Goal: Task Accomplishment & Management: Use online tool/utility

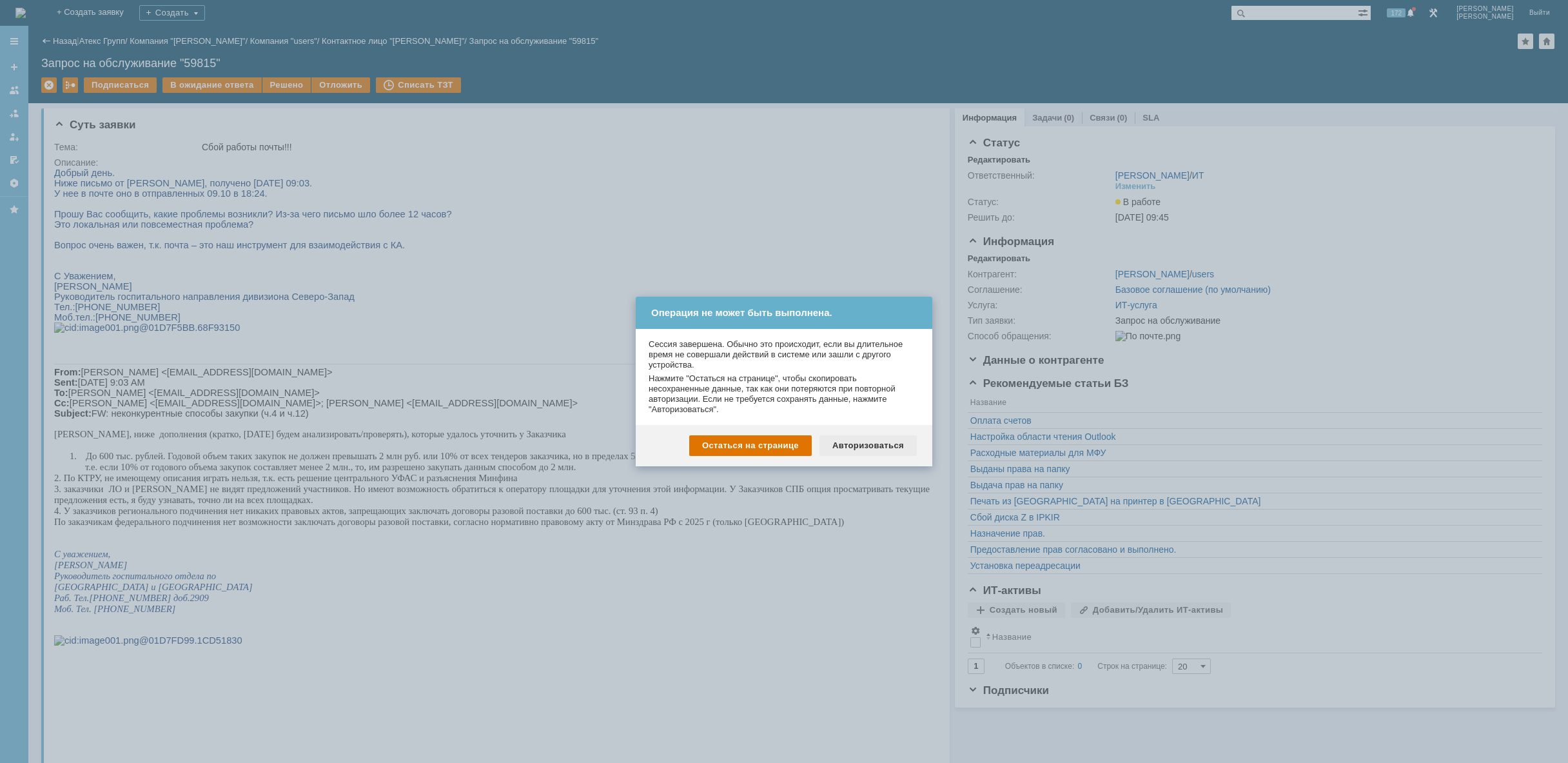
click at [864, 447] on div "Авторизоваться" at bounding box center [867, 445] width 97 height 20
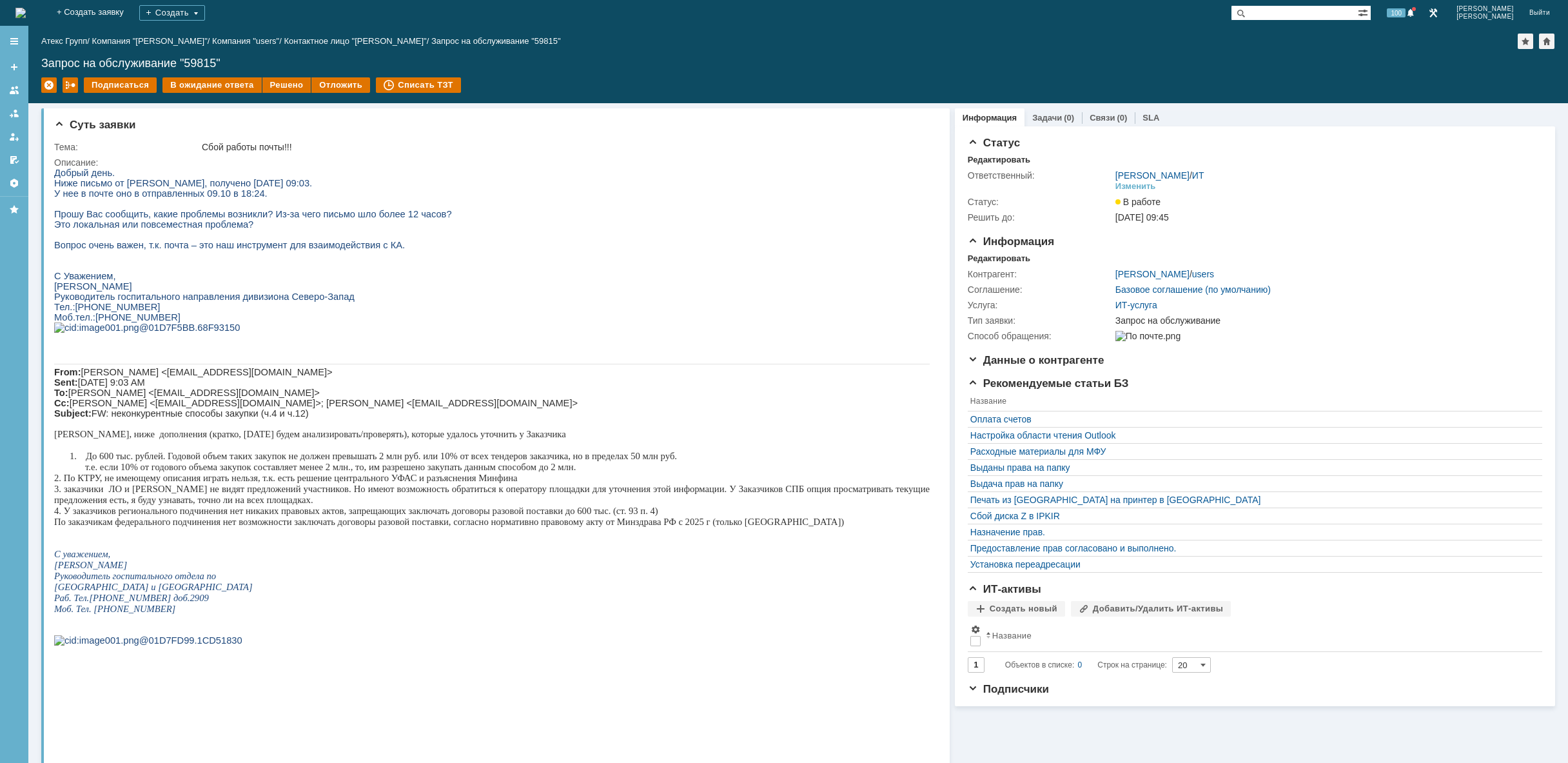
click at [26, 16] on img at bounding box center [20, 12] width 11 height 11
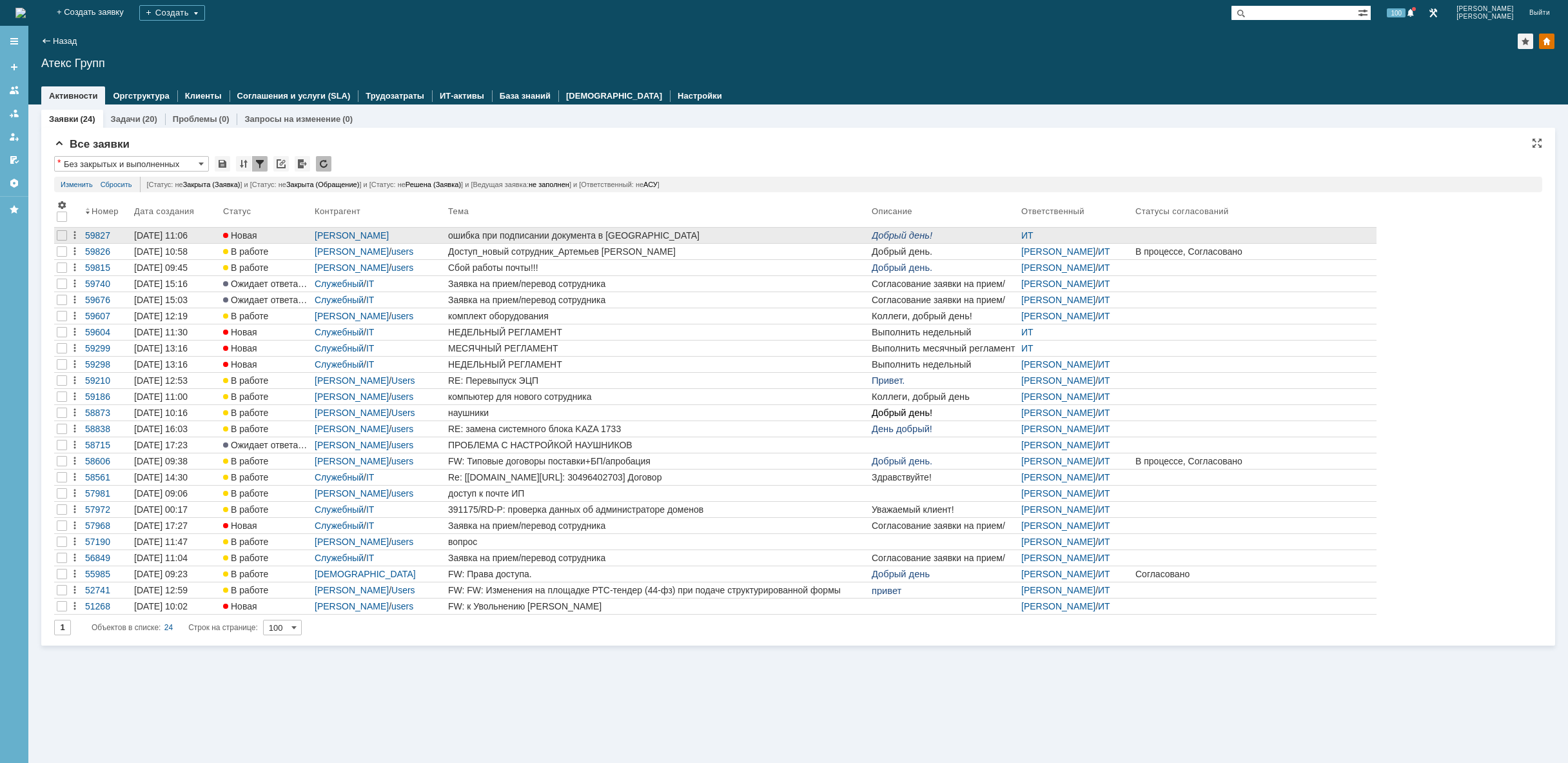
click at [697, 228] on link "ошибка при подписании документа в [GEOGRAPHIC_DATA]" at bounding box center [657, 235] width 424 height 16
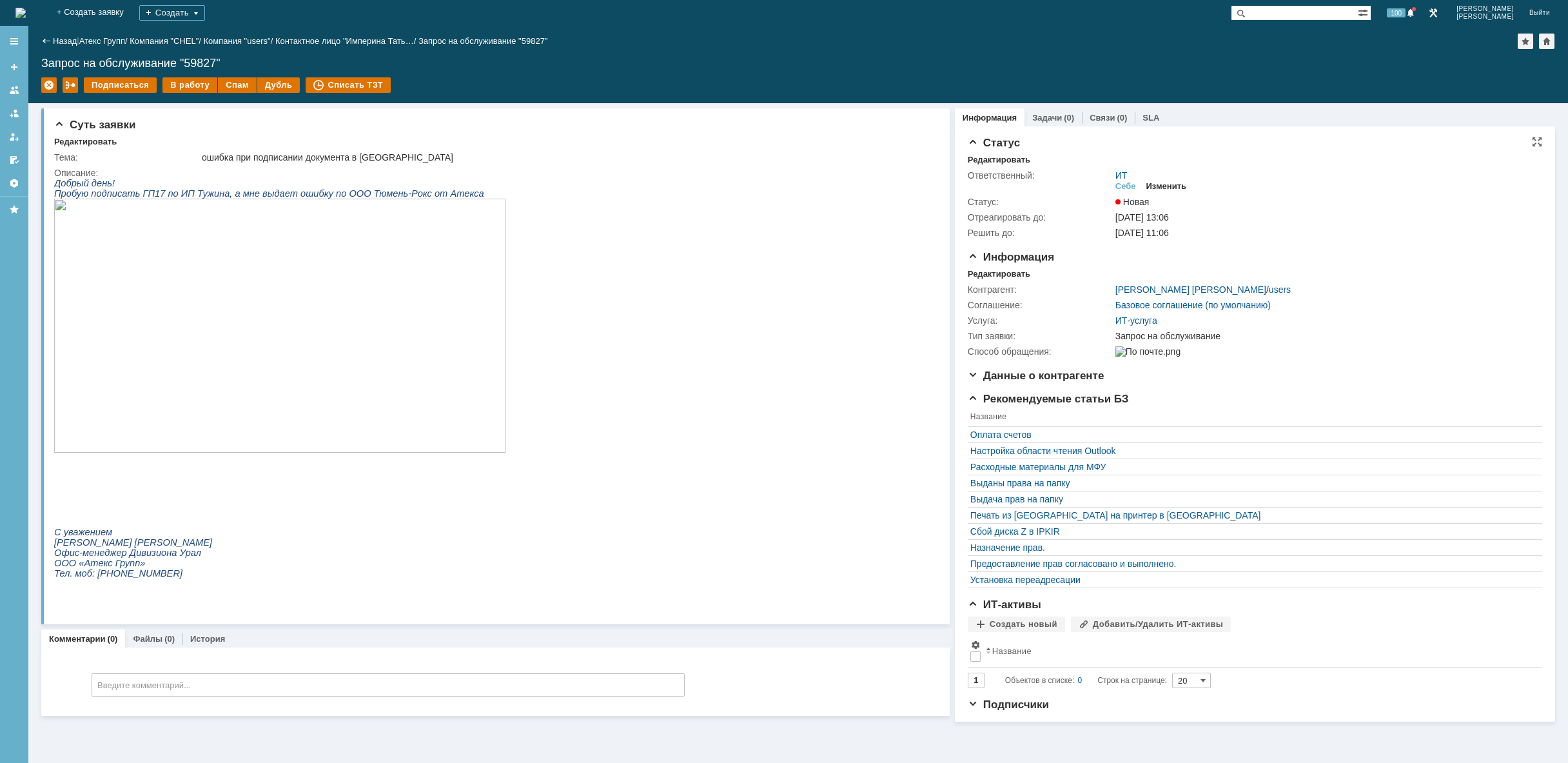
click at [1172, 185] on div "Изменить" at bounding box center [1167, 186] width 41 height 11
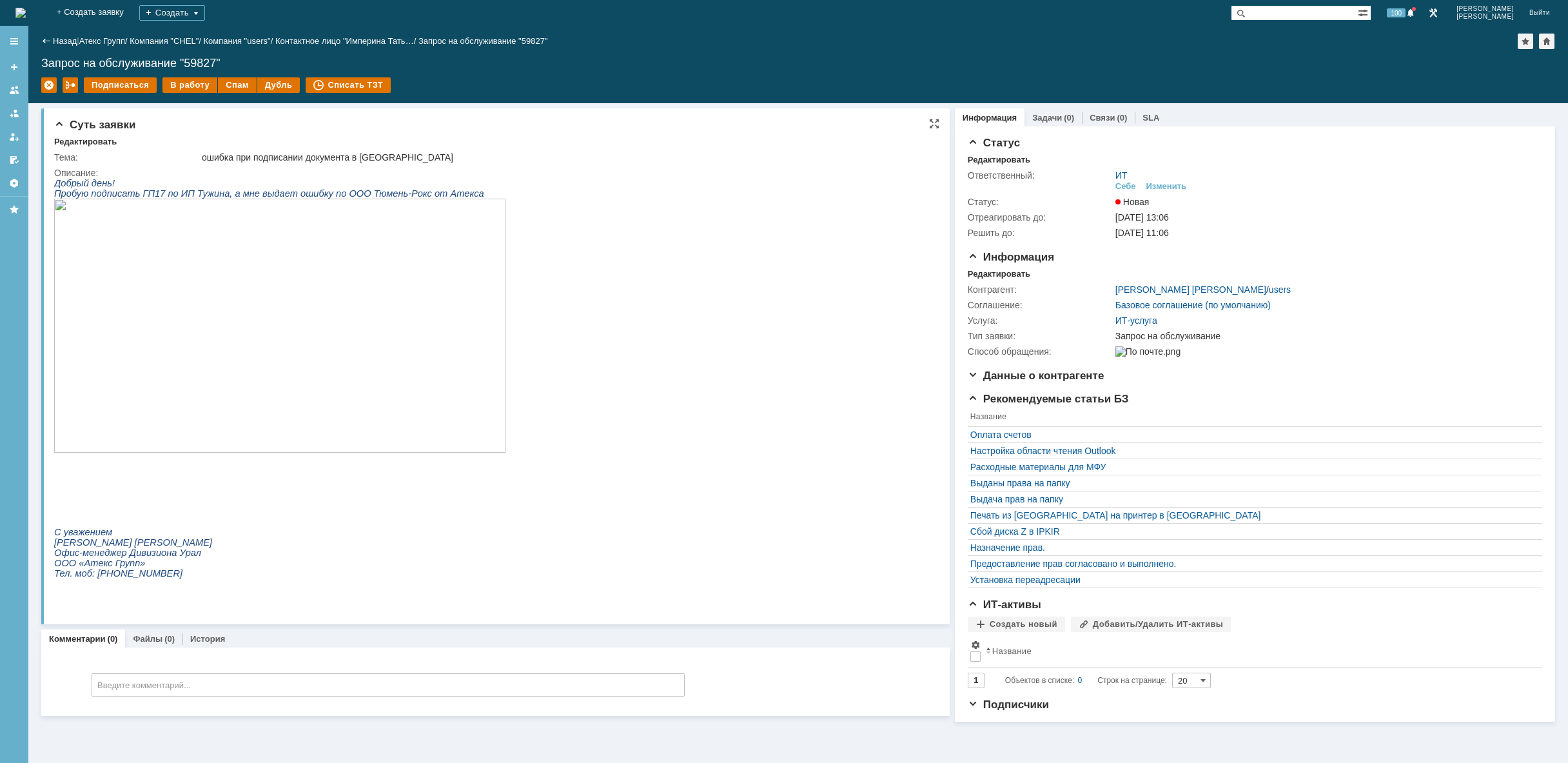
click at [219, 415] on img at bounding box center [279, 325] width 452 height 254
click at [1175, 185] on div "Изменить" at bounding box center [1167, 186] width 41 height 11
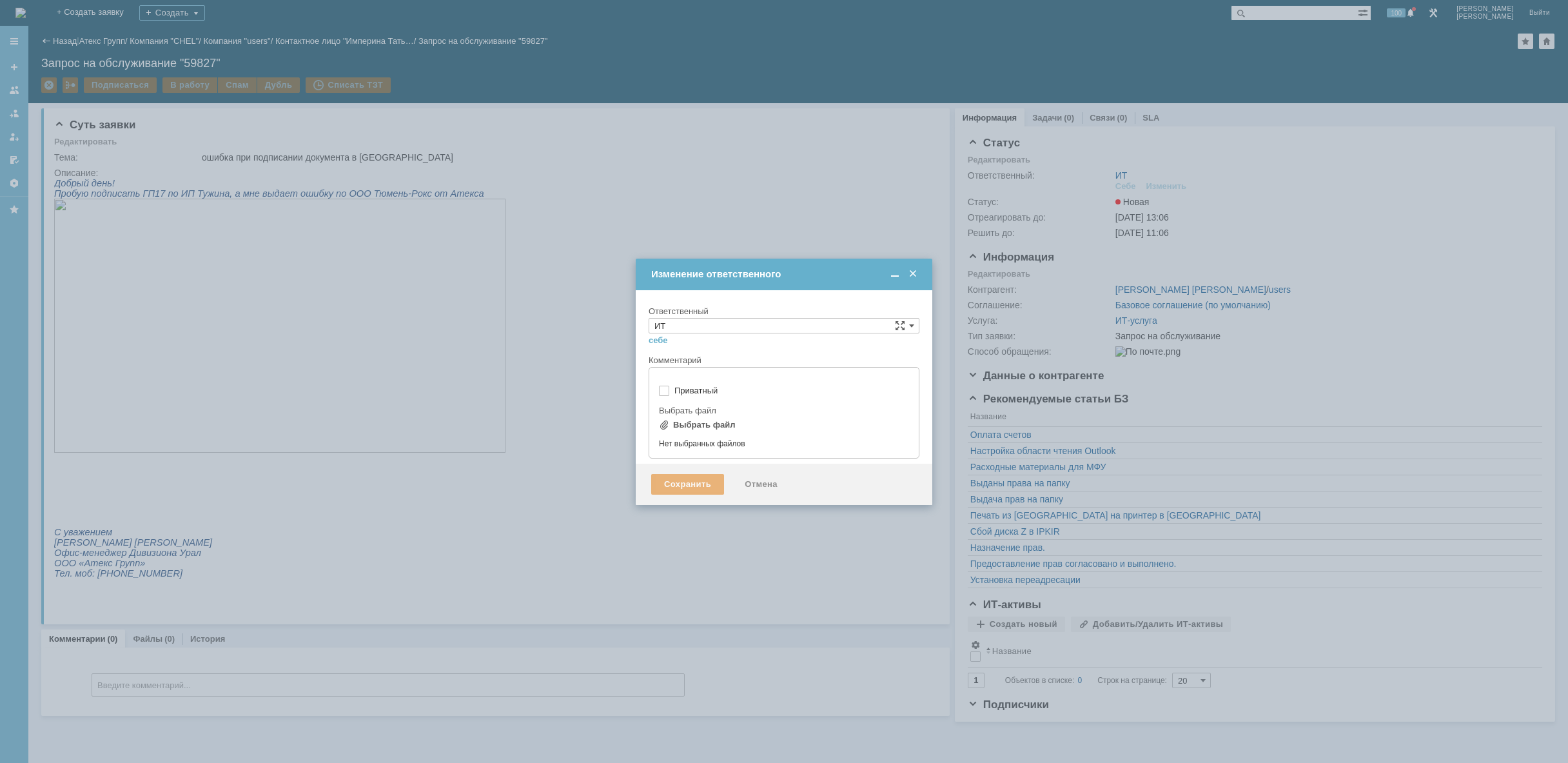
type input "[не указано]"
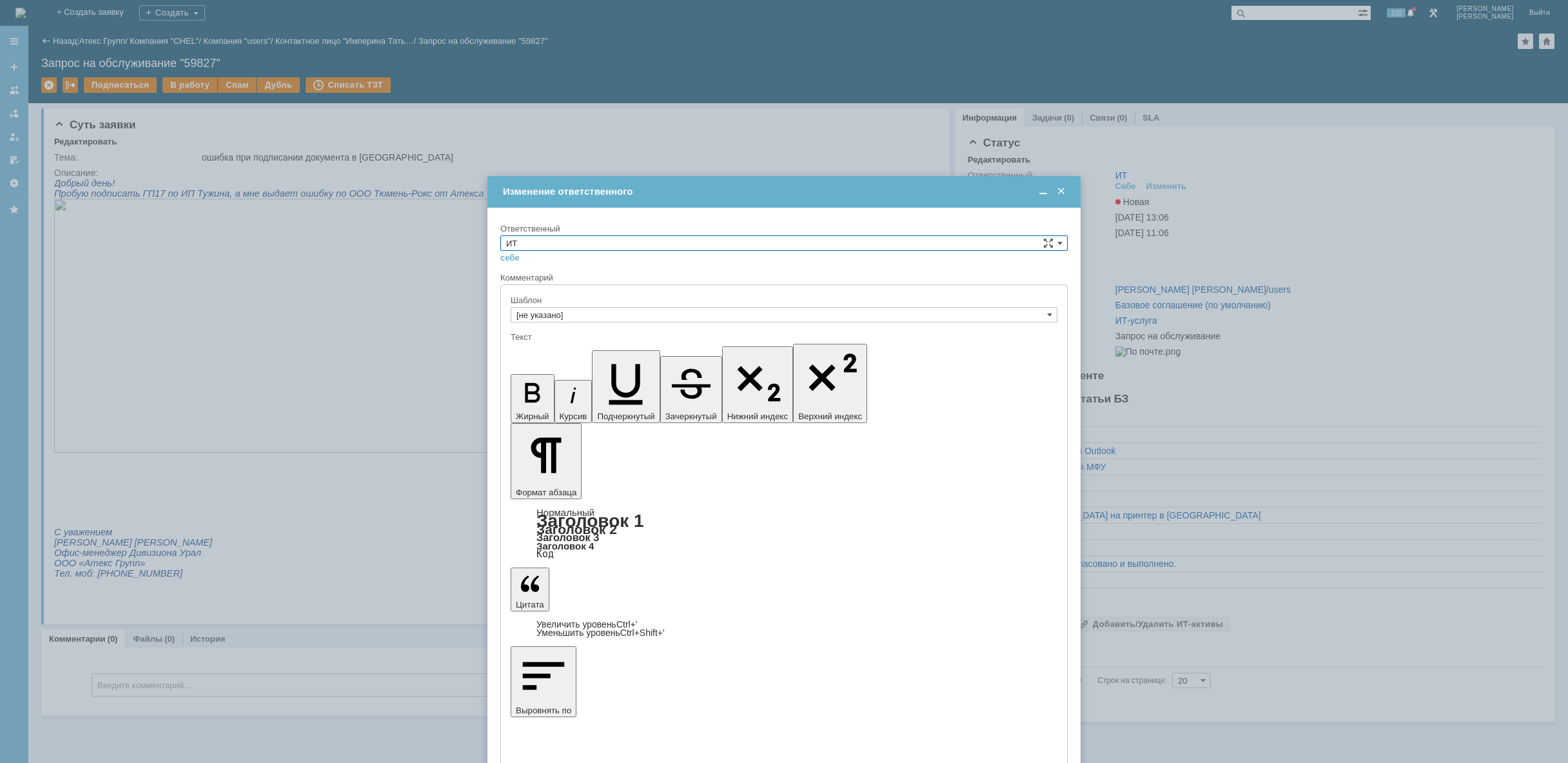
click at [731, 249] on input "ИТ" at bounding box center [784, 243] width 568 height 16
click at [649, 341] on div "АСУ" at bounding box center [783, 349] width 566 height 15
type input "АСУ"
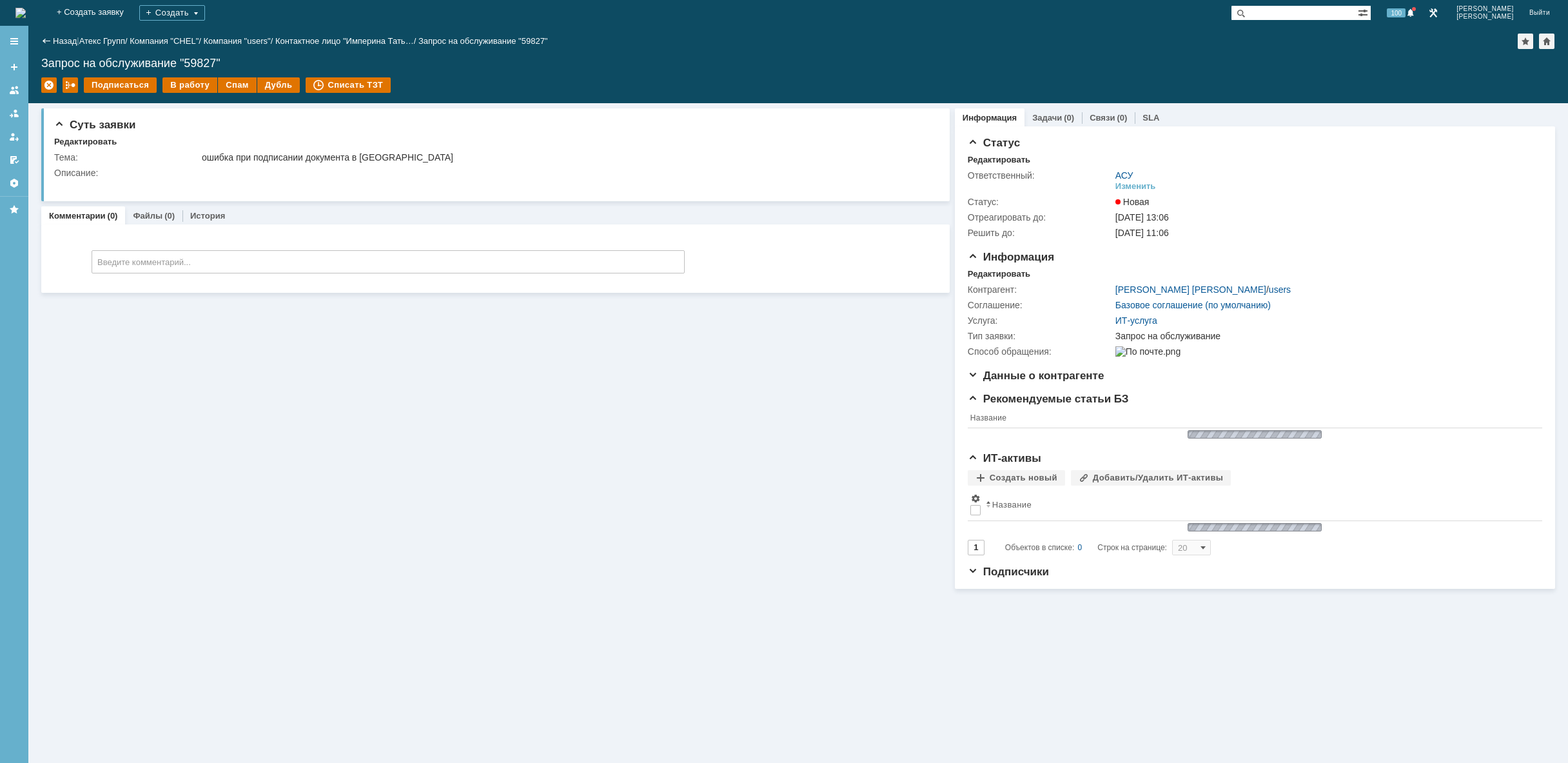
click at [26, 11] on img at bounding box center [20, 12] width 11 height 11
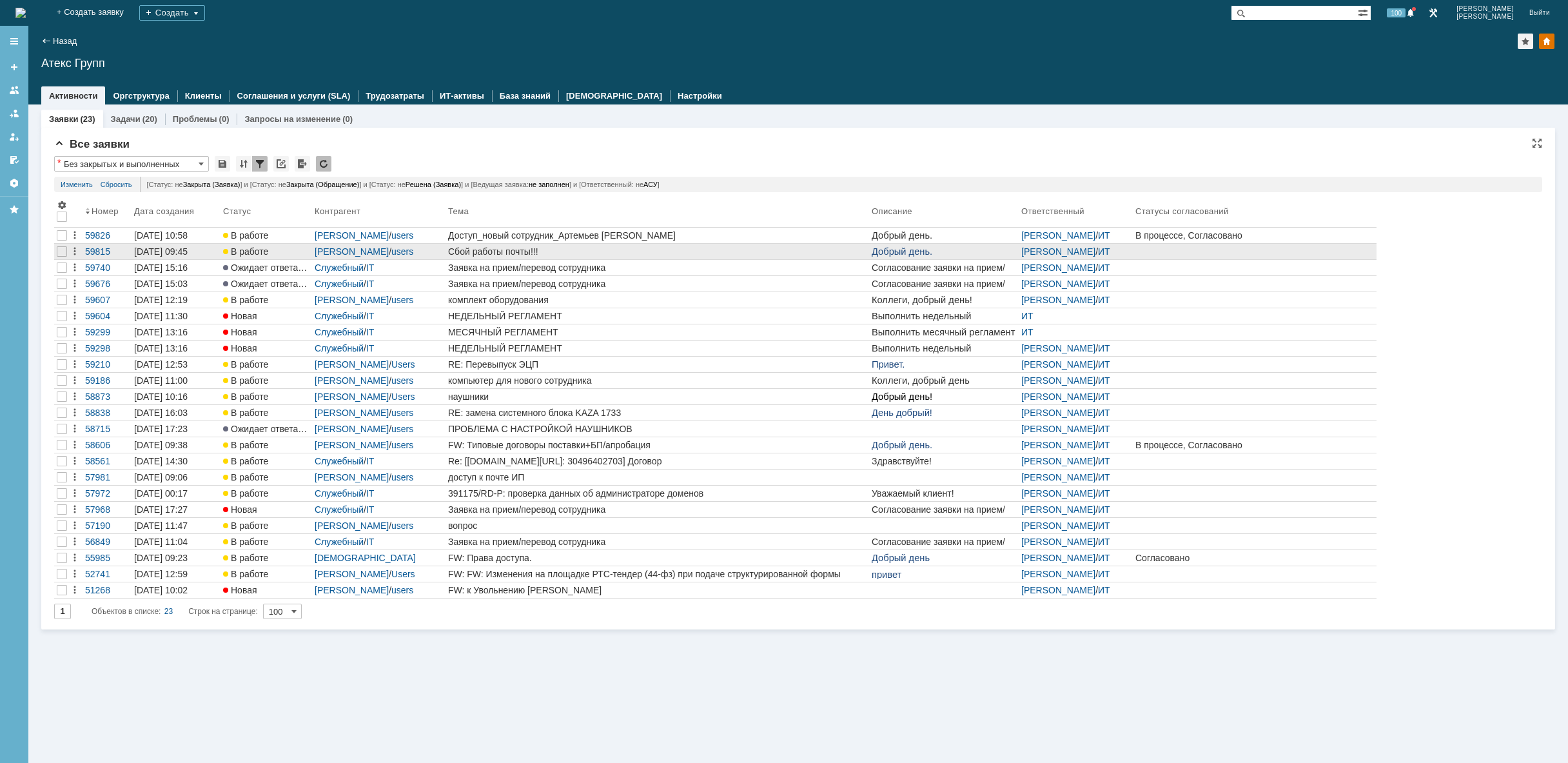
click at [657, 250] on div "Сбой работы почты!!!" at bounding box center [657, 252] width 418 height 11
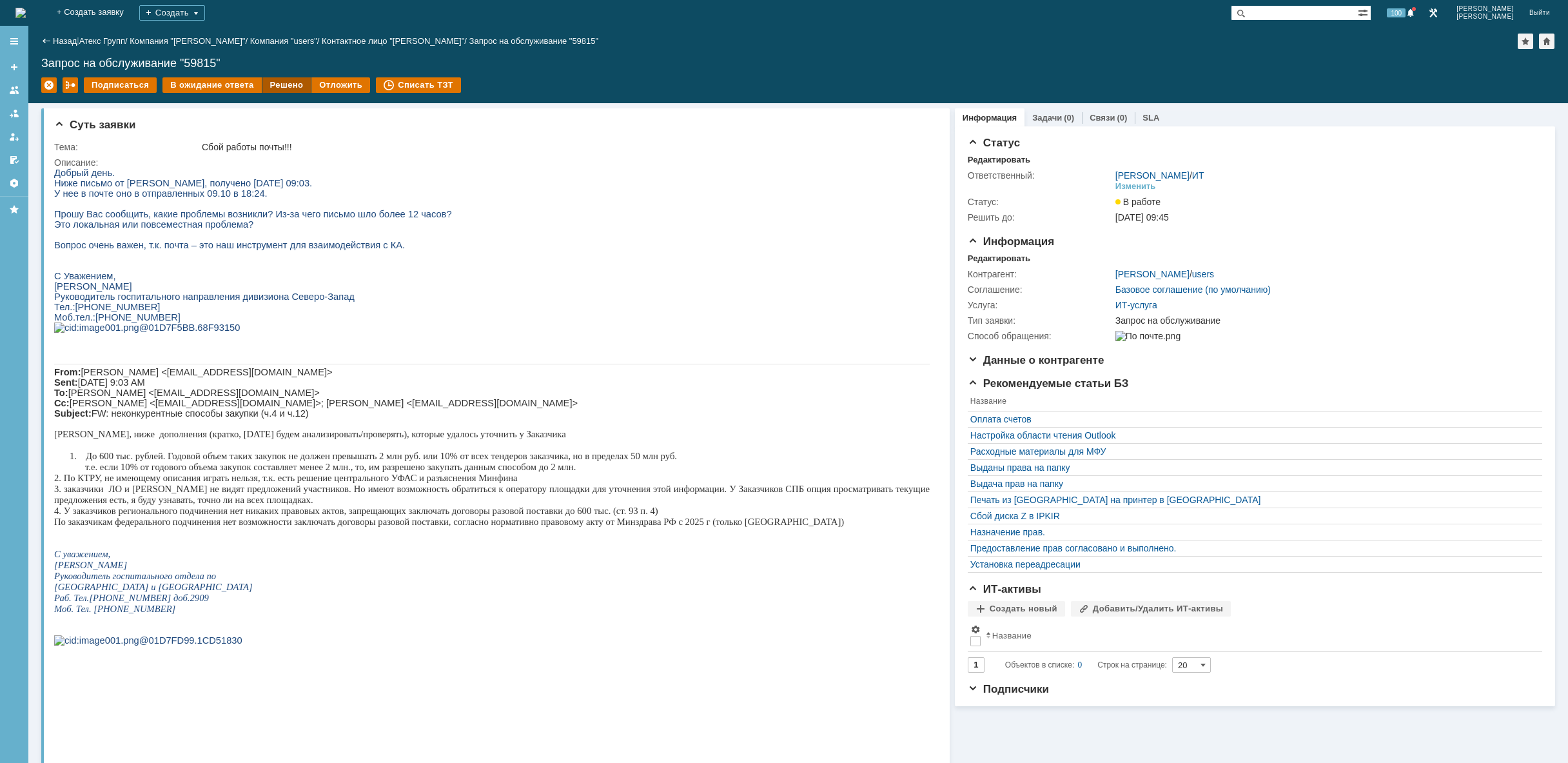
click at [283, 84] on div "Решено" at bounding box center [287, 85] width 49 height 16
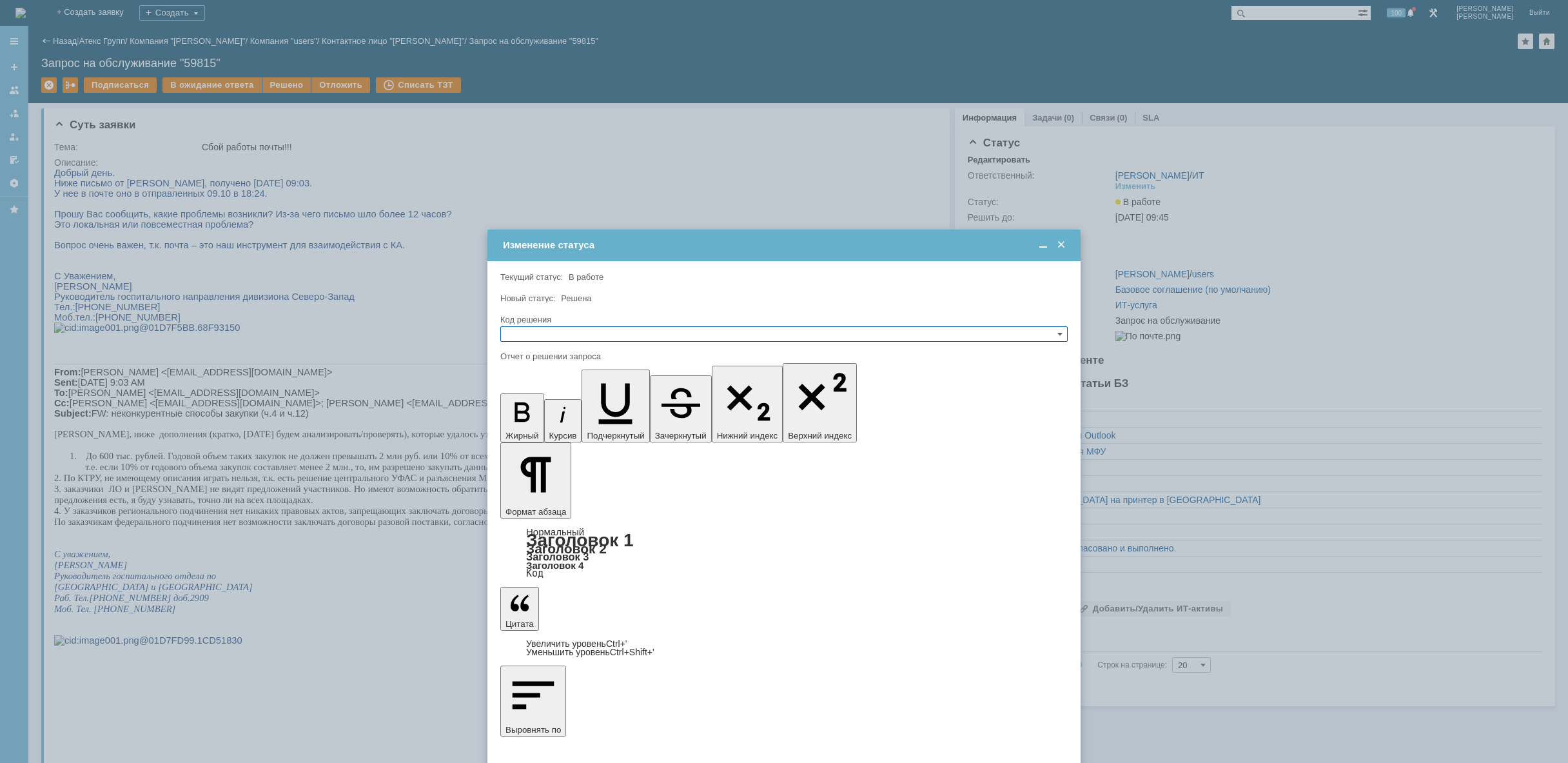
click at [591, 329] on input "text" at bounding box center [784, 333] width 568 height 16
drag, startPoint x: 568, startPoint y: 397, endPoint x: 66, endPoint y: 15, distance: 630.8
click at [568, 397] on span "Решено" at bounding box center [784, 395] width 556 height 11
type input "Решено"
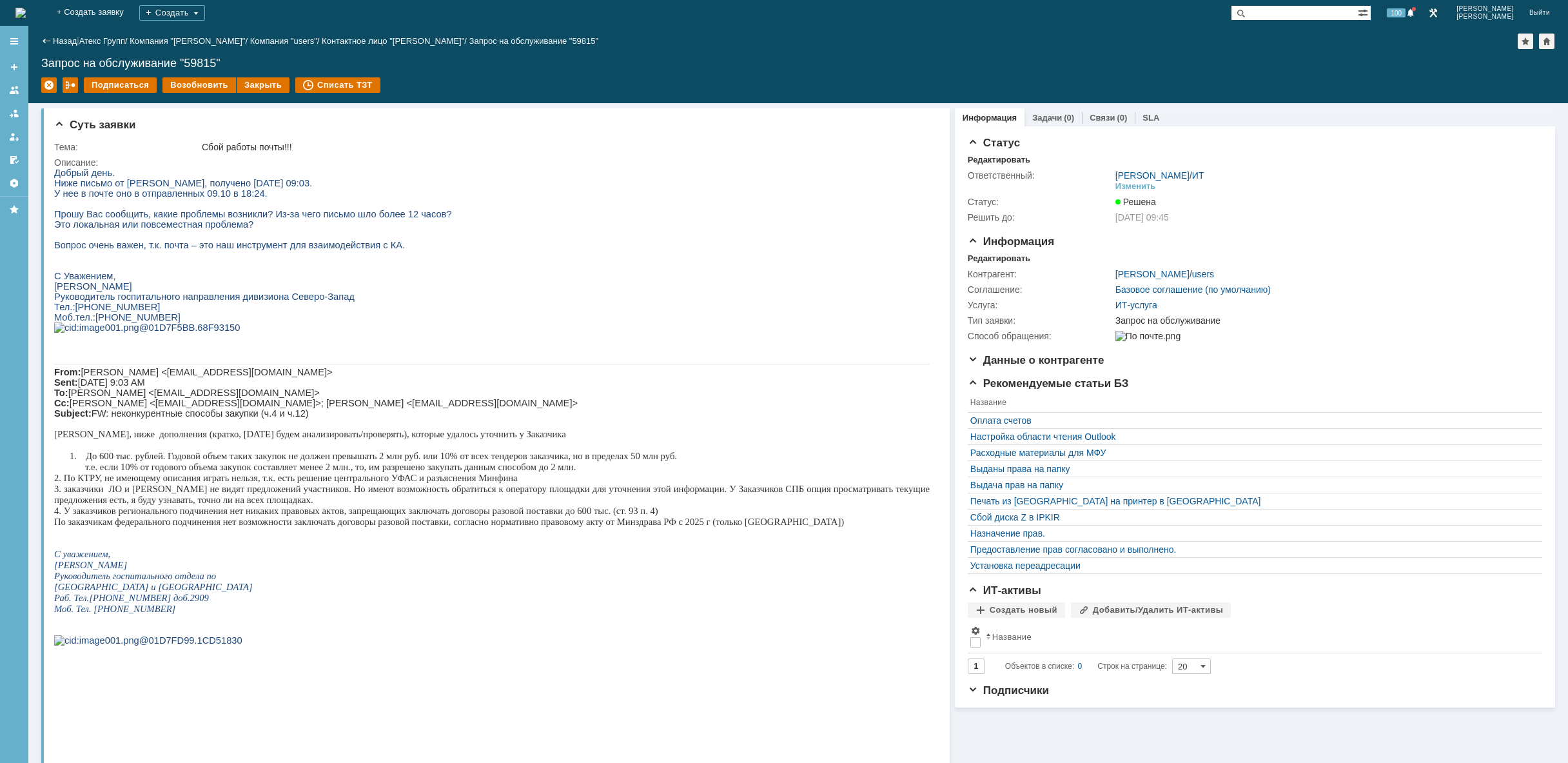
click at [26, 16] on img at bounding box center [20, 12] width 11 height 11
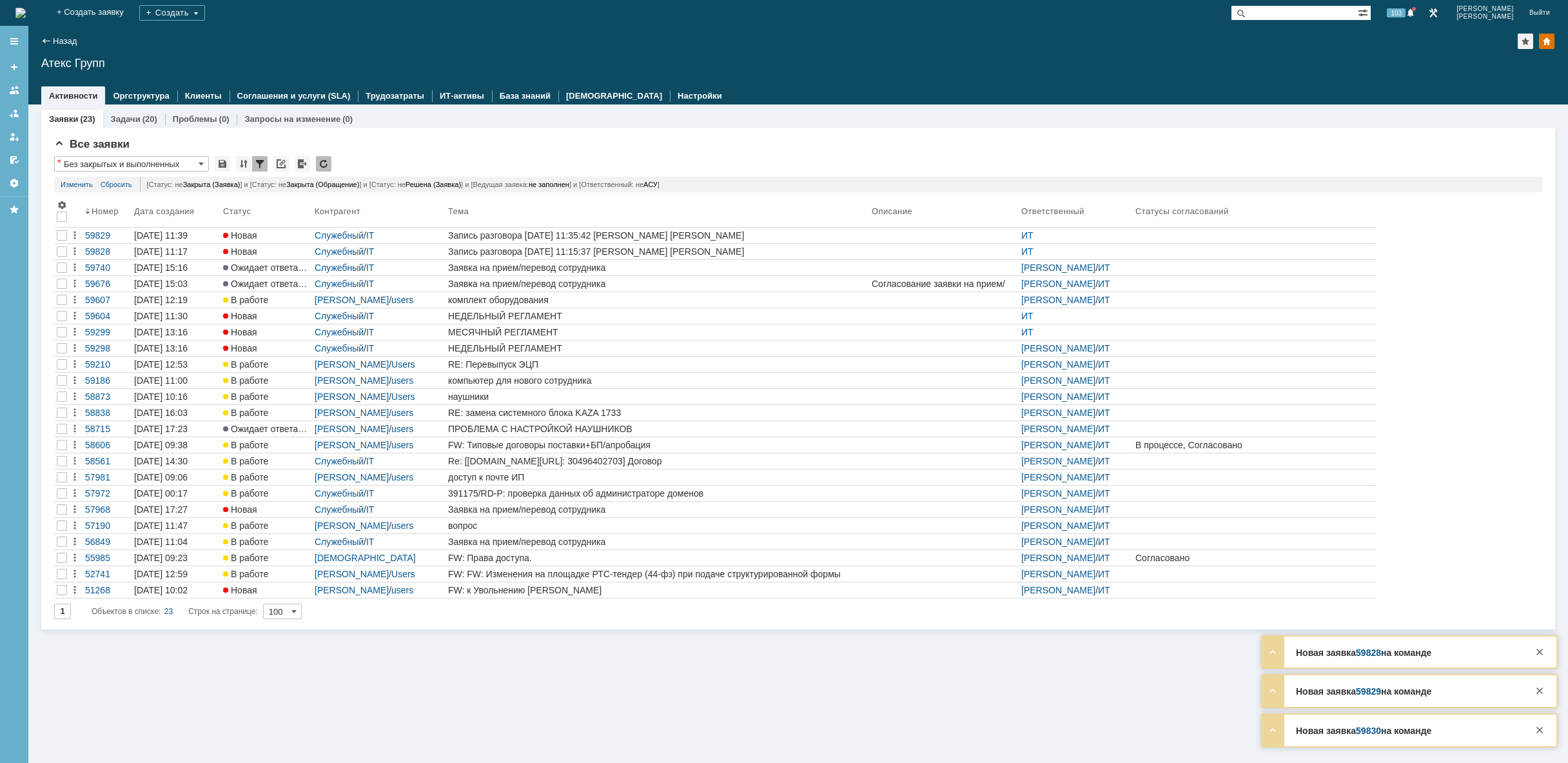
click at [26, 11] on img at bounding box center [20, 12] width 11 height 11
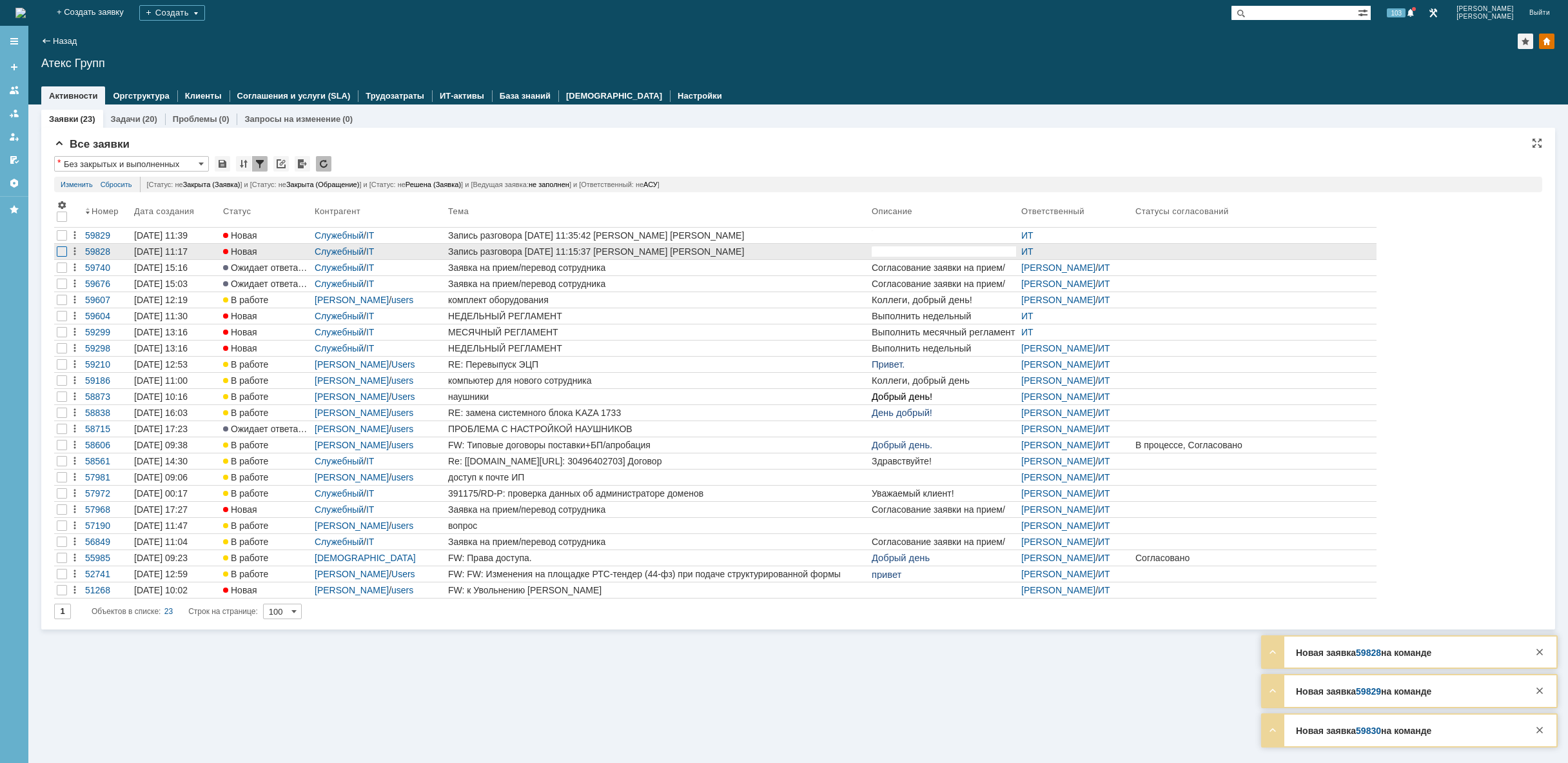
click at [60, 252] on div at bounding box center [61, 252] width 11 height 11
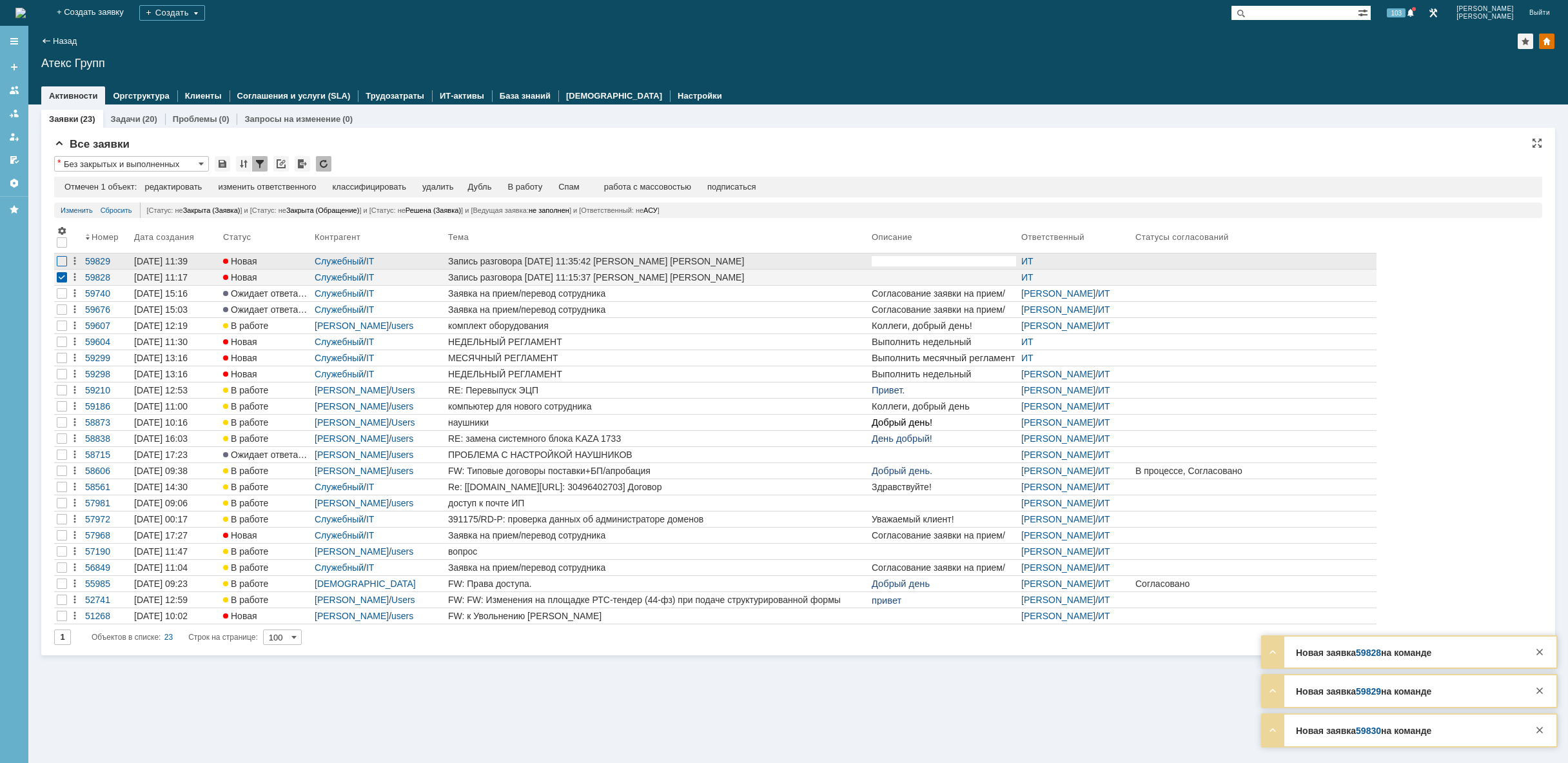
click at [62, 261] on div at bounding box center [61, 261] width 11 height 11
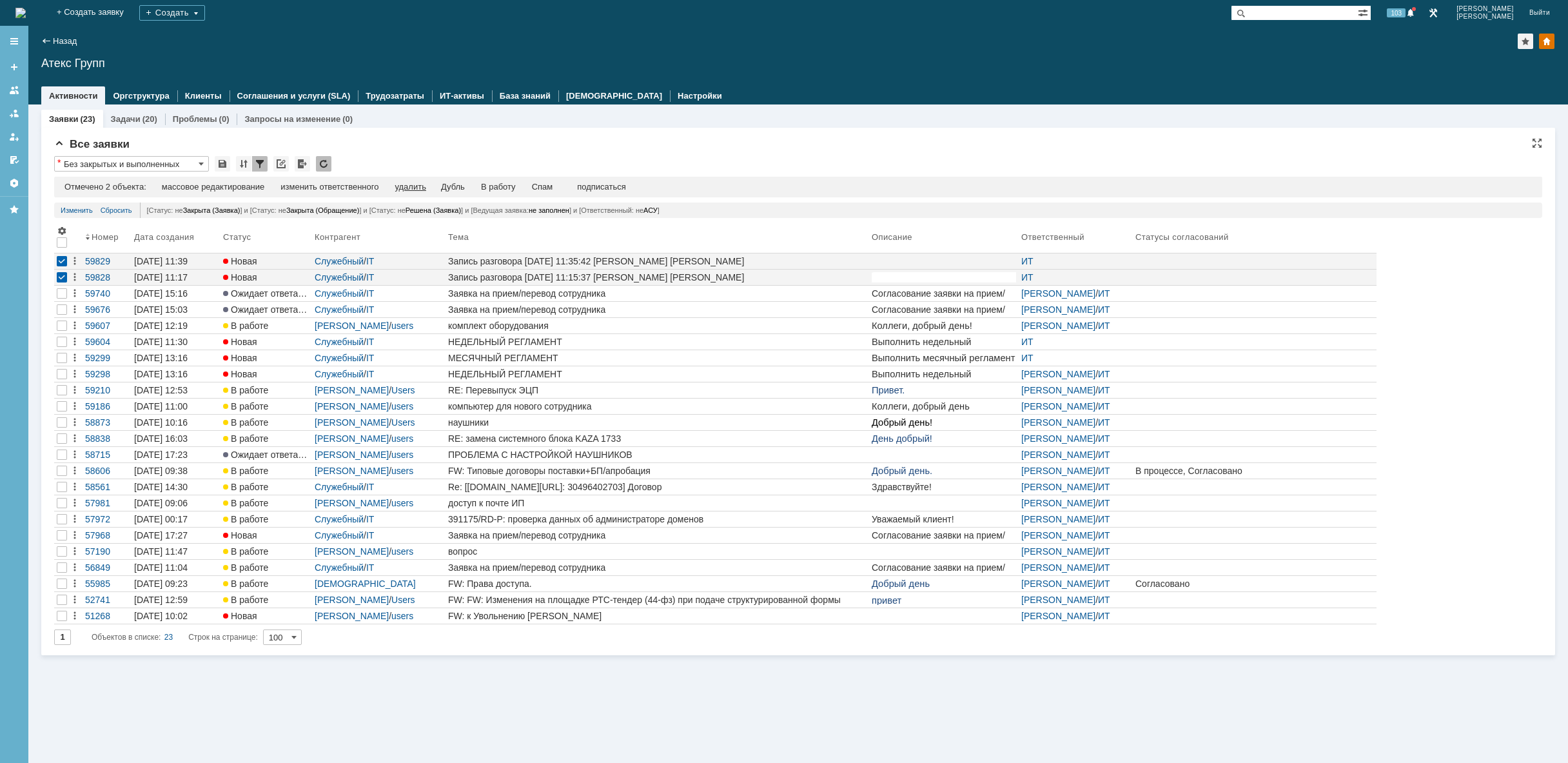
click at [418, 190] on div "удалить" at bounding box center [410, 187] width 31 height 11
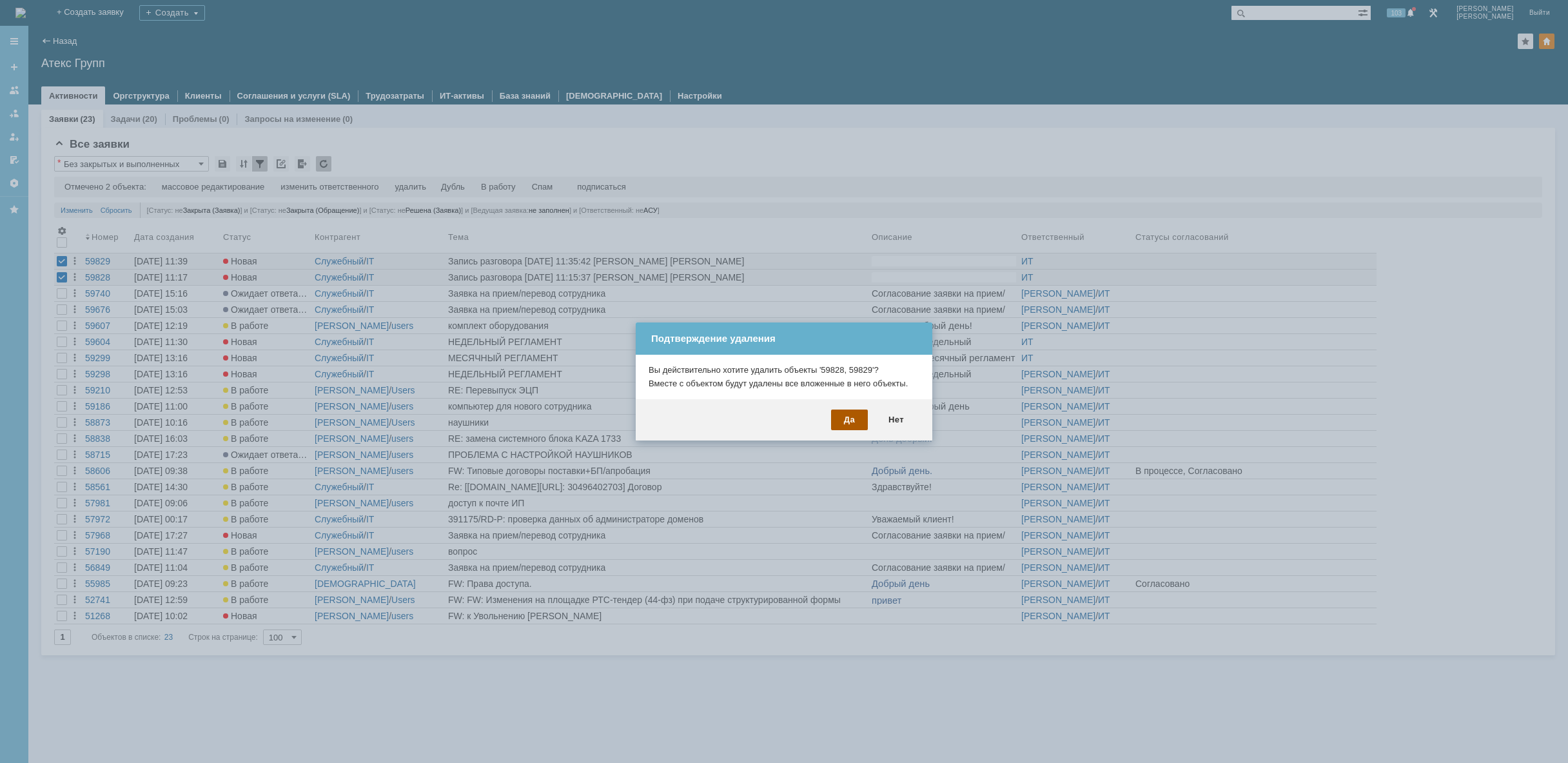
click at [841, 421] on div "Да" at bounding box center [849, 419] width 37 height 20
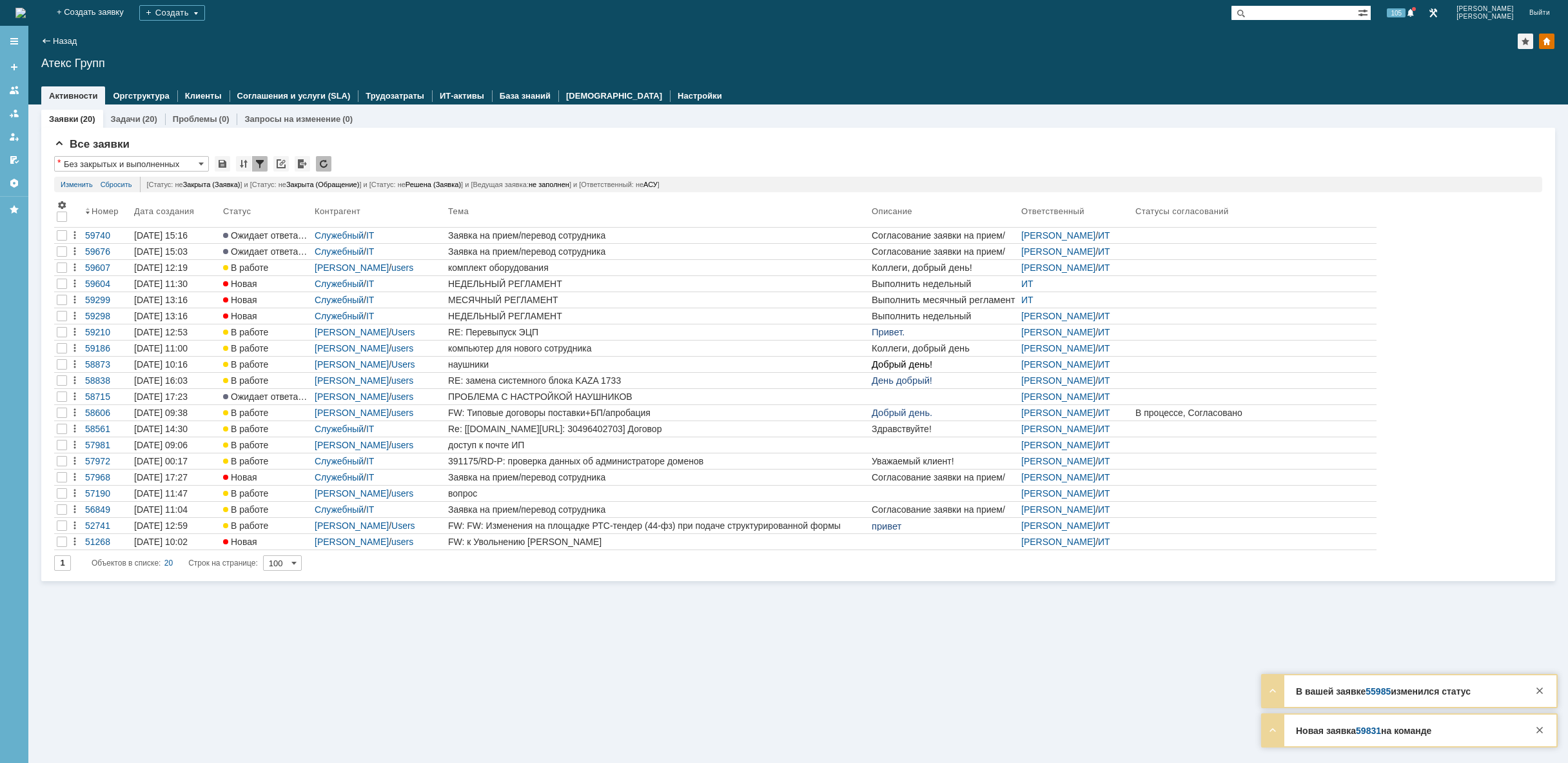
click at [26, 7] on img at bounding box center [20, 12] width 11 height 11
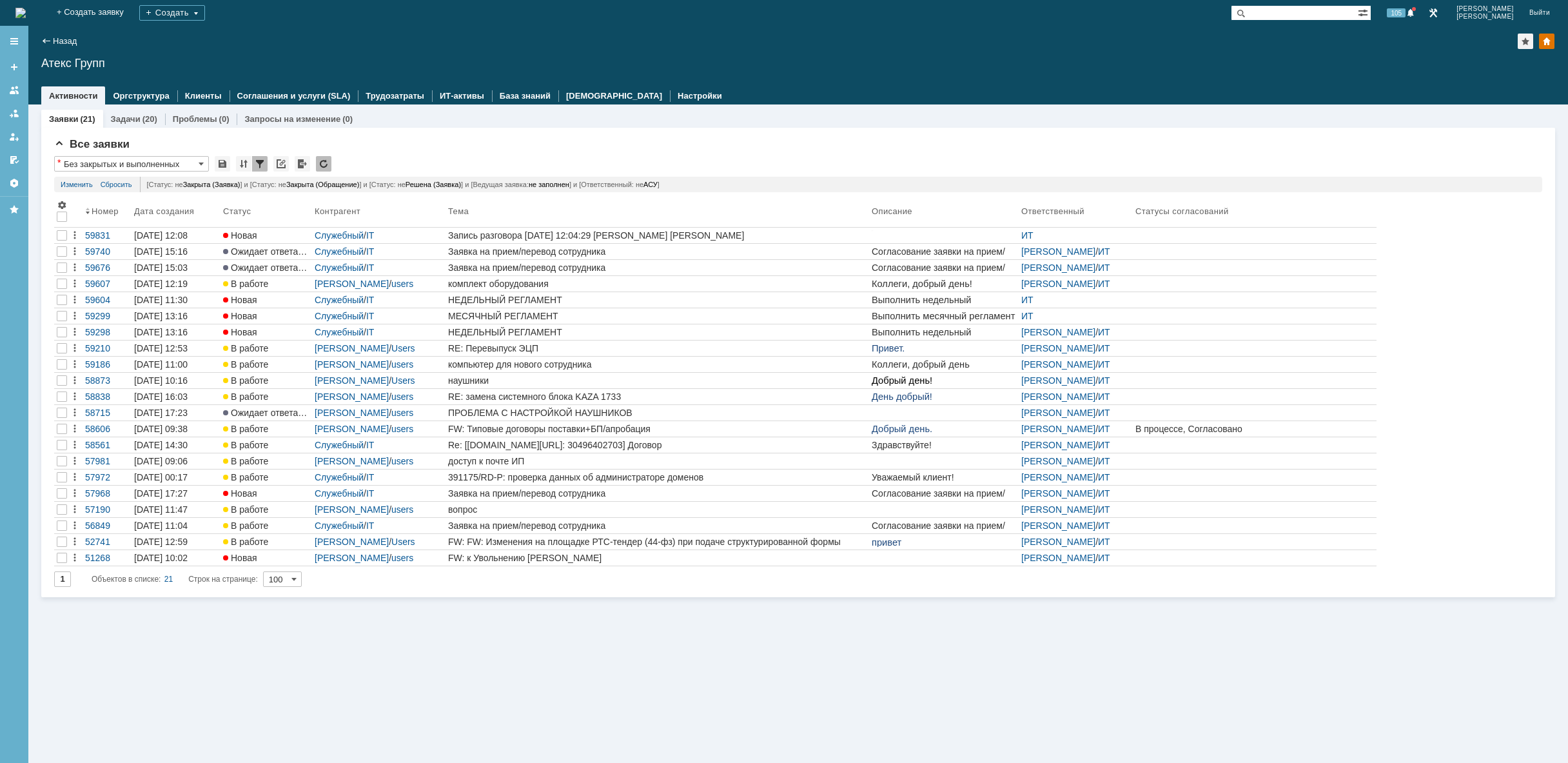
click at [534, 618] on div "Заявки (21) Задачи (20) Проблемы (0) Запросы на изменение (0) Все заявки * Без …" at bounding box center [798, 434] width 1539 height 658
click at [528, 629] on div "Заявки (21) Задачи (20) Проблемы (0) Запросы на изменение (0) Все заявки * Без …" at bounding box center [798, 434] width 1539 height 658
click at [597, 663] on div "Заявки (21) Задачи (20) Проблемы (0) Запросы на изменение (0) Все заявки * Без …" at bounding box center [798, 434] width 1539 height 658
click at [659, 651] on div "Заявки (21) Задачи (20) Проблемы (0) Запросы на изменение (0) Все заявки * Без …" at bounding box center [798, 434] width 1539 height 658
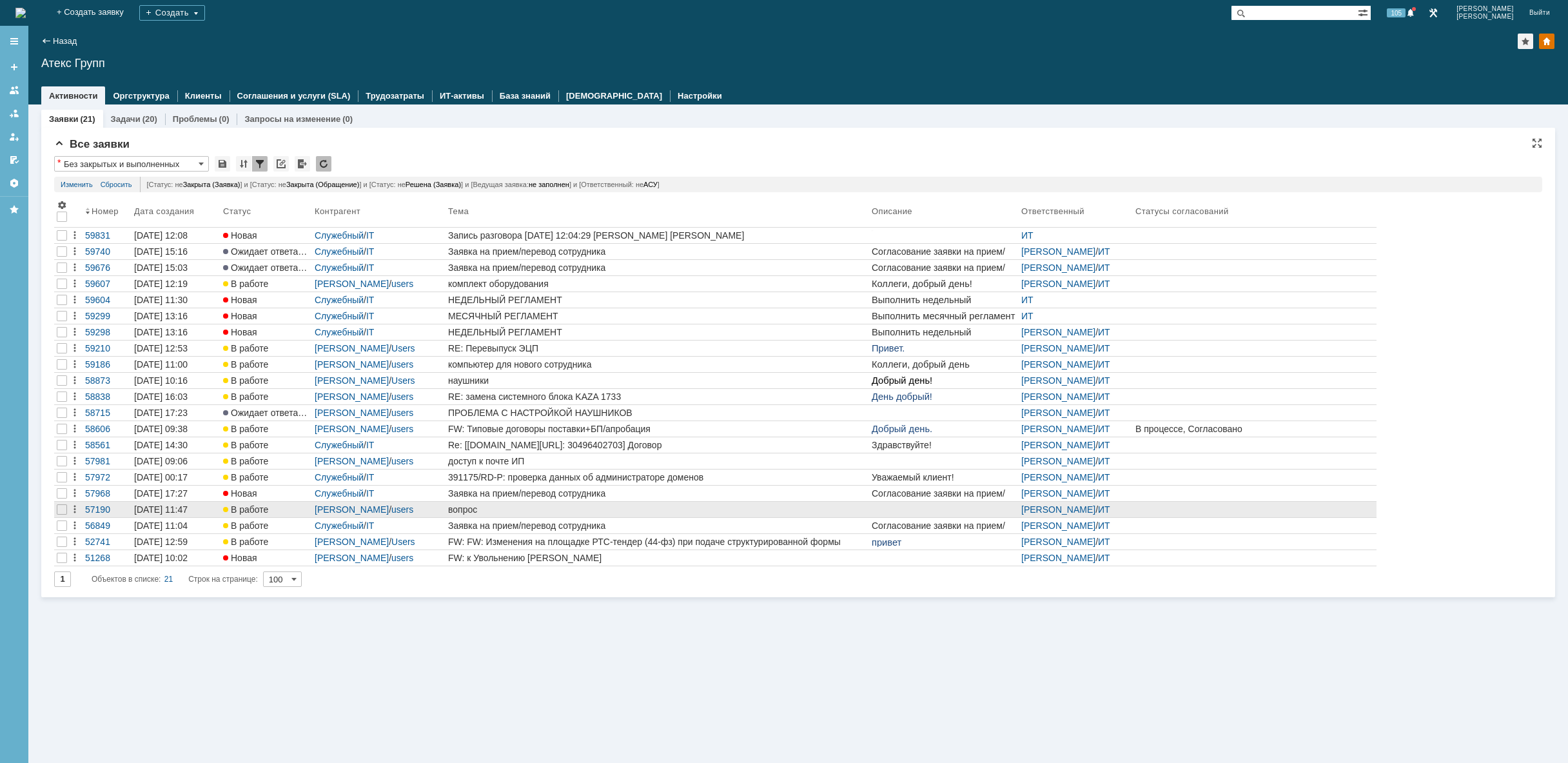
click at [564, 504] on div "вопрос" at bounding box center [657, 509] width 418 height 11
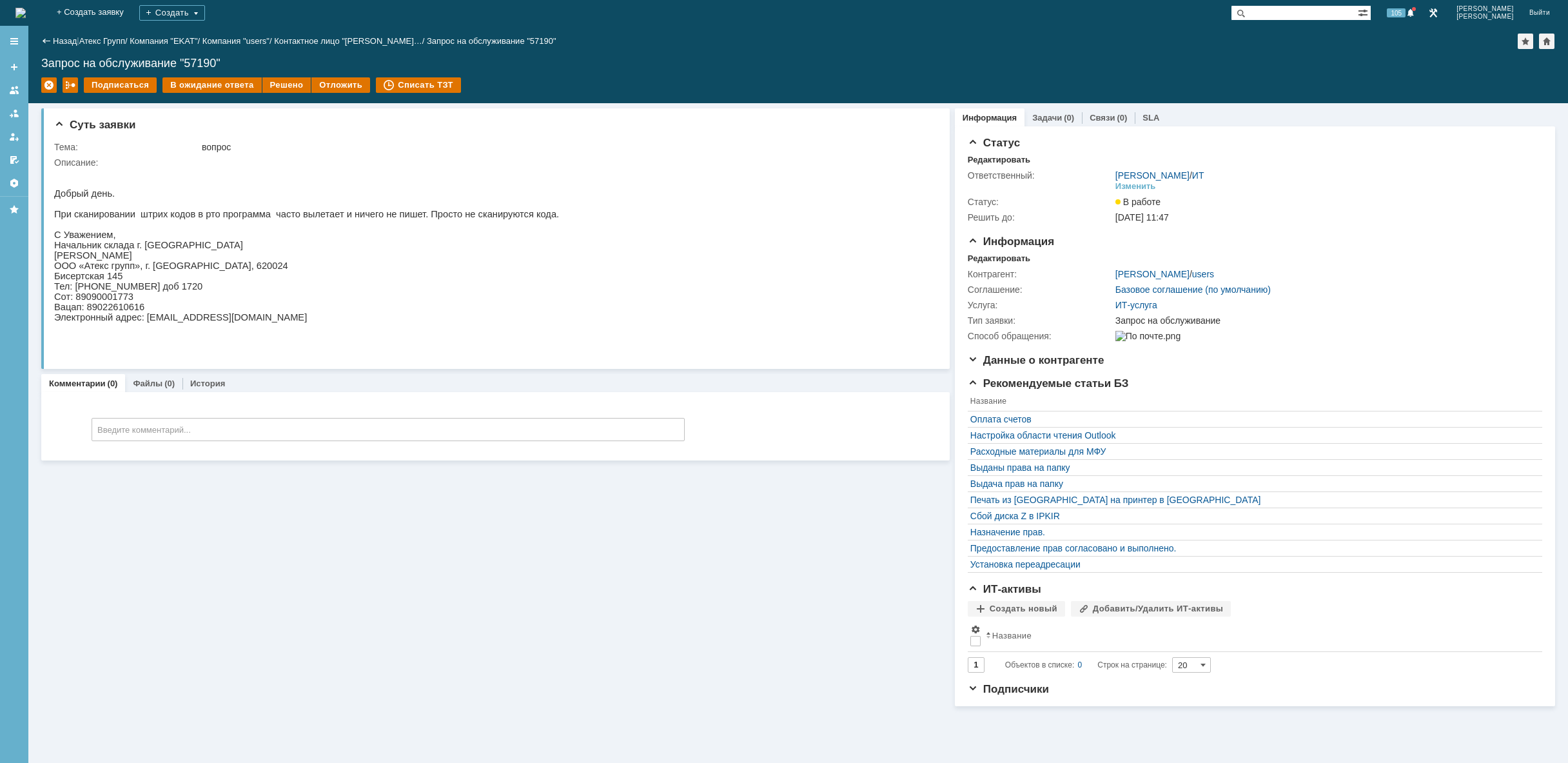
drag, startPoint x: 84, startPoint y: 7, endPoint x: 119, endPoint y: 40, distance: 48.1
click at [26, 8] on img at bounding box center [20, 12] width 11 height 11
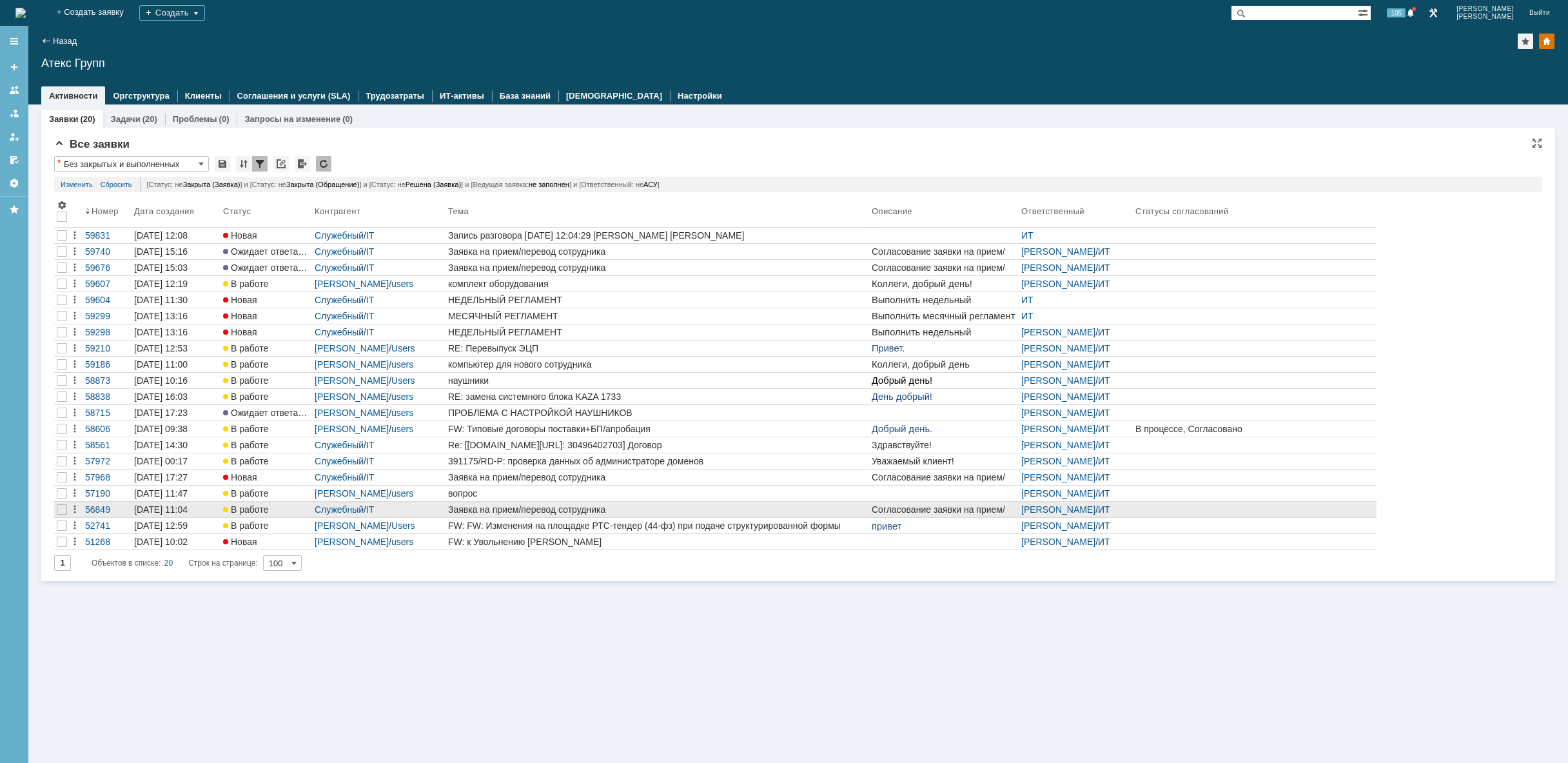
click at [608, 502] on link "Заявка на прием/перевод сотрудника" at bounding box center [657, 509] width 424 height 16
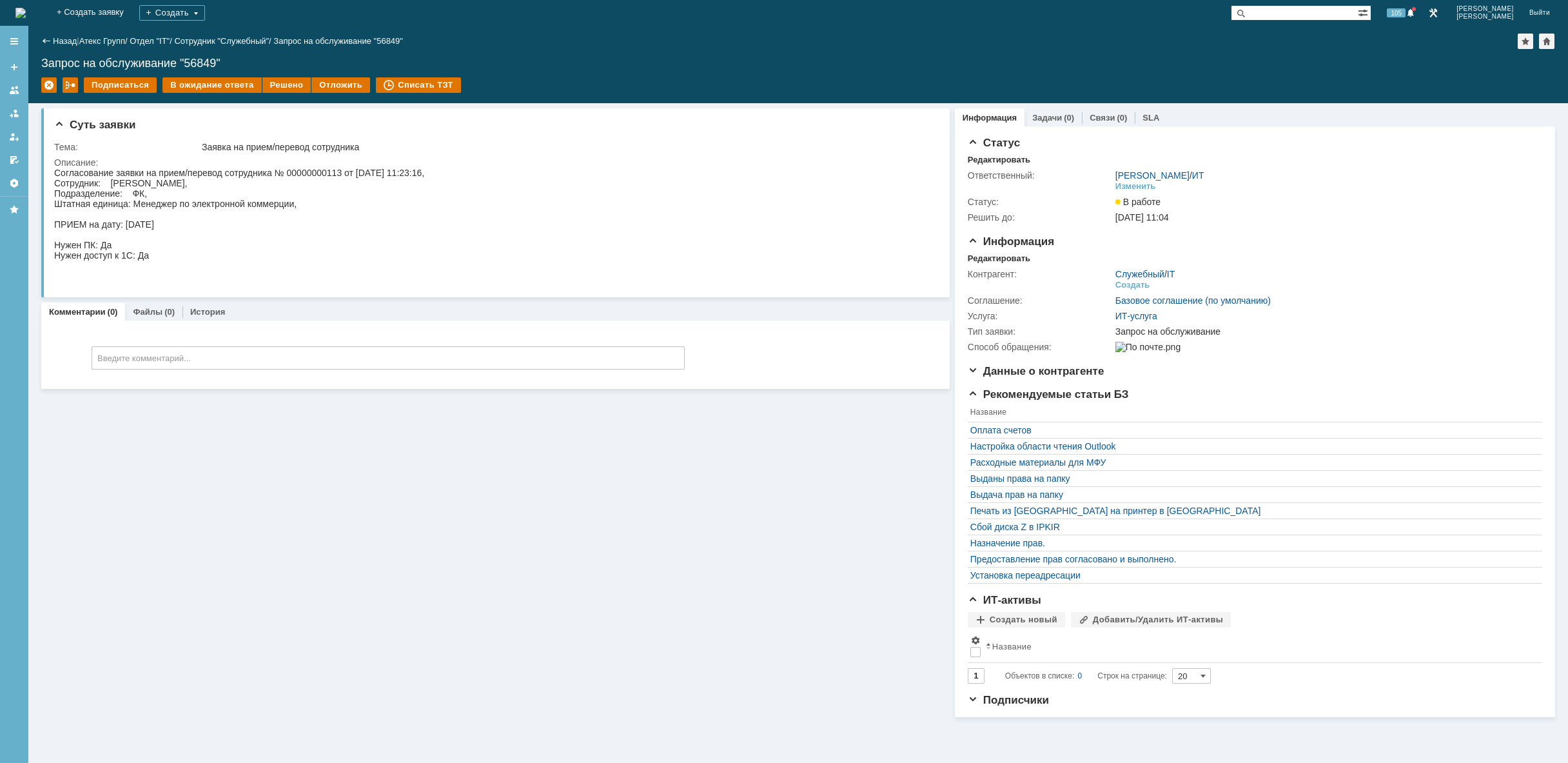
click at [26, 18] on img at bounding box center [20, 12] width 11 height 11
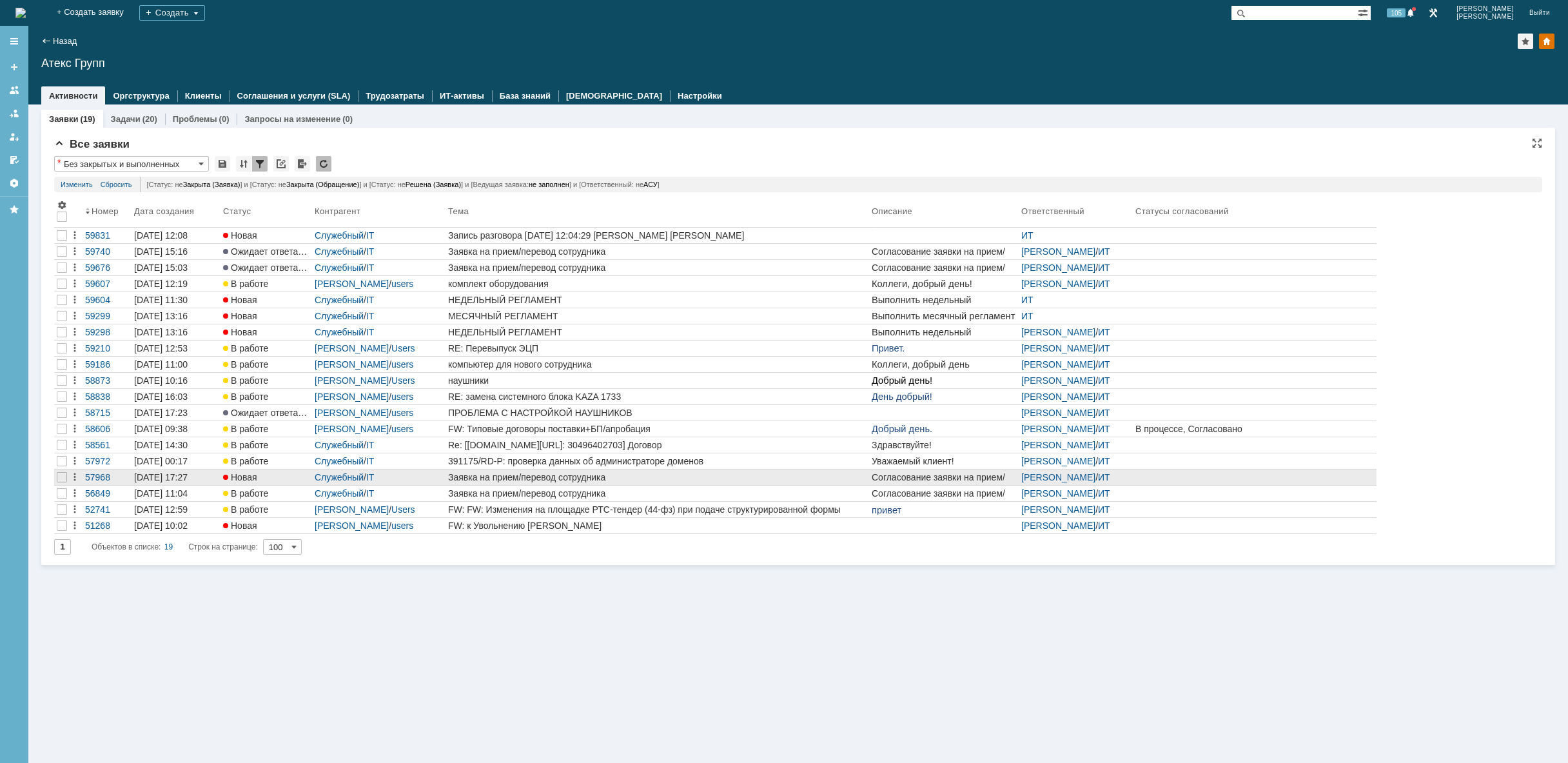
click at [648, 480] on div "Заявка на прием/перевод сотрудника" at bounding box center [657, 477] width 418 height 11
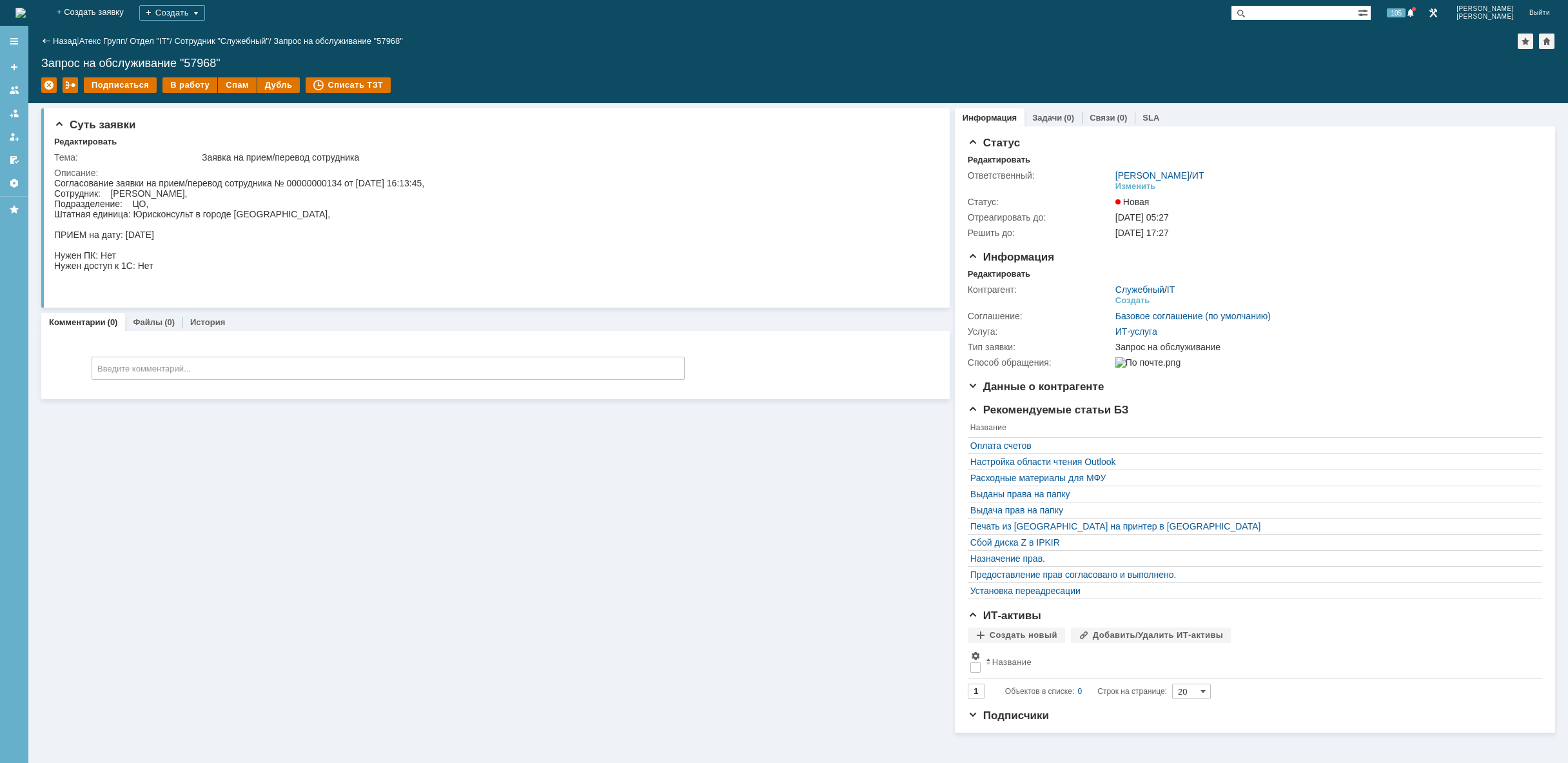
click at [26, 14] on img at bounding box center [20, 12] width 11 height 11
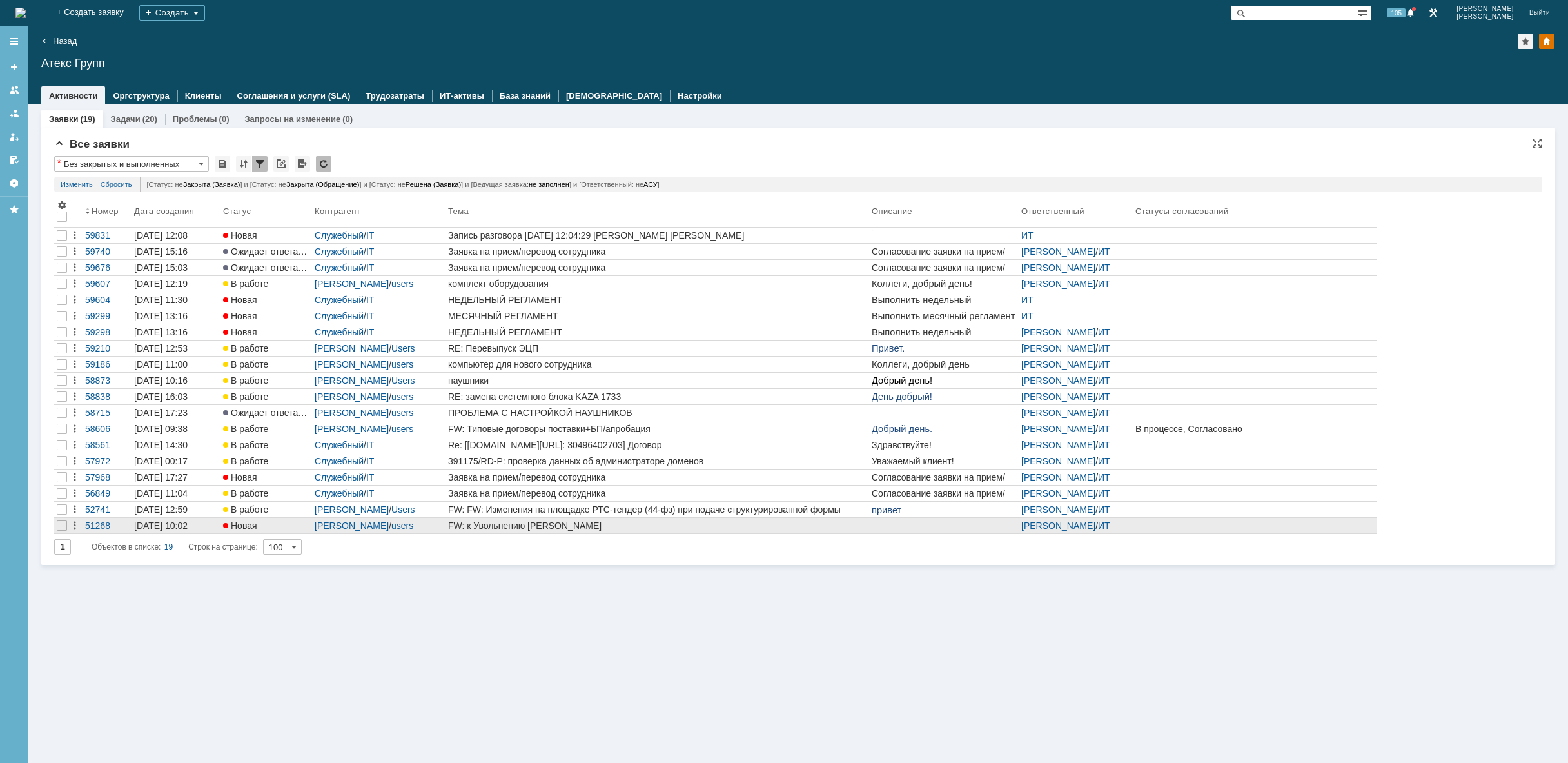
click at [525, 523] on div "FW: к Увольнению [PERSON_NAME]" at bounding box center [657, 525] width 418 height 11
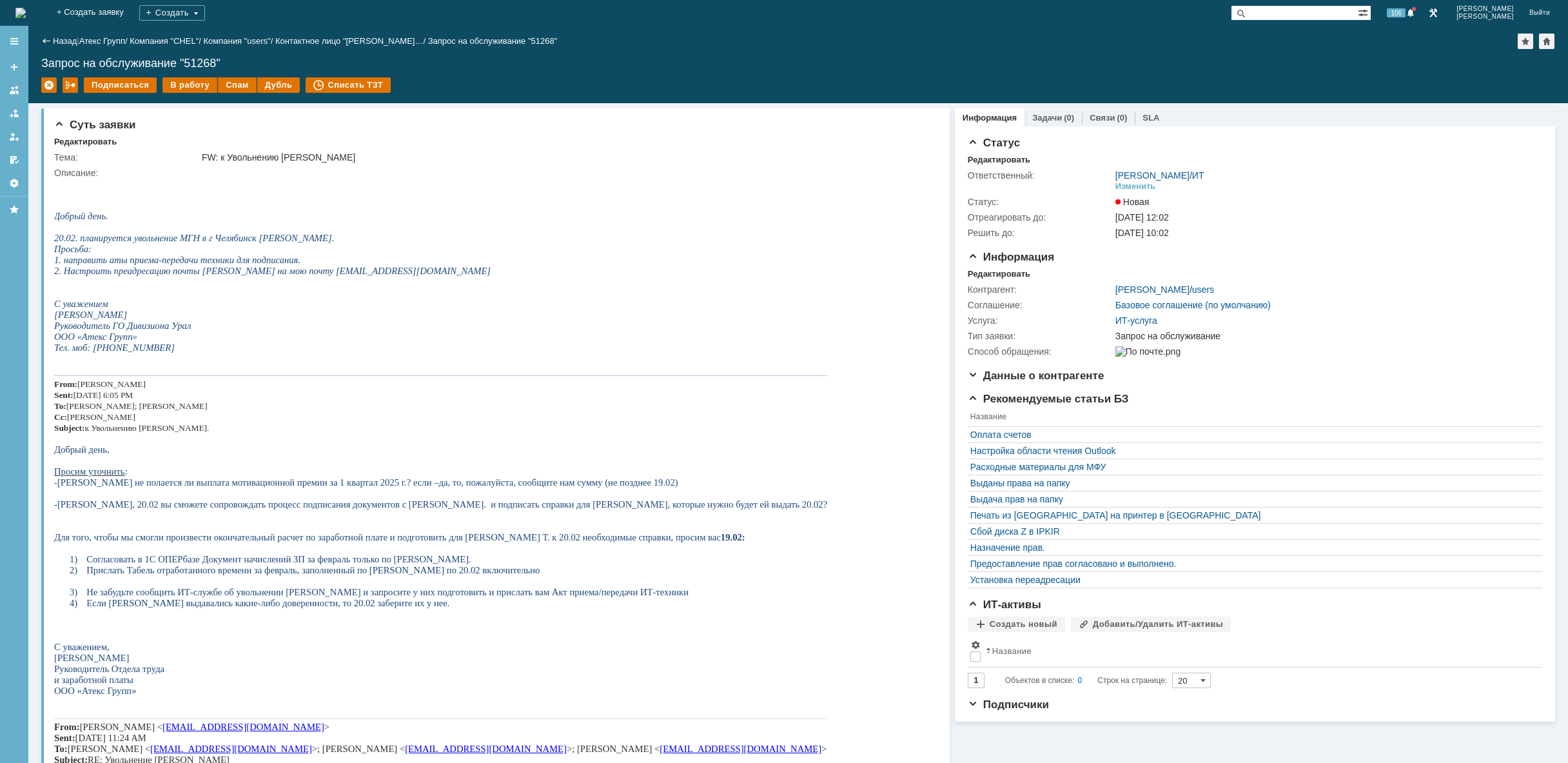
click at [26, 10] on img at bounding box center [20, 12] width 11 height 11
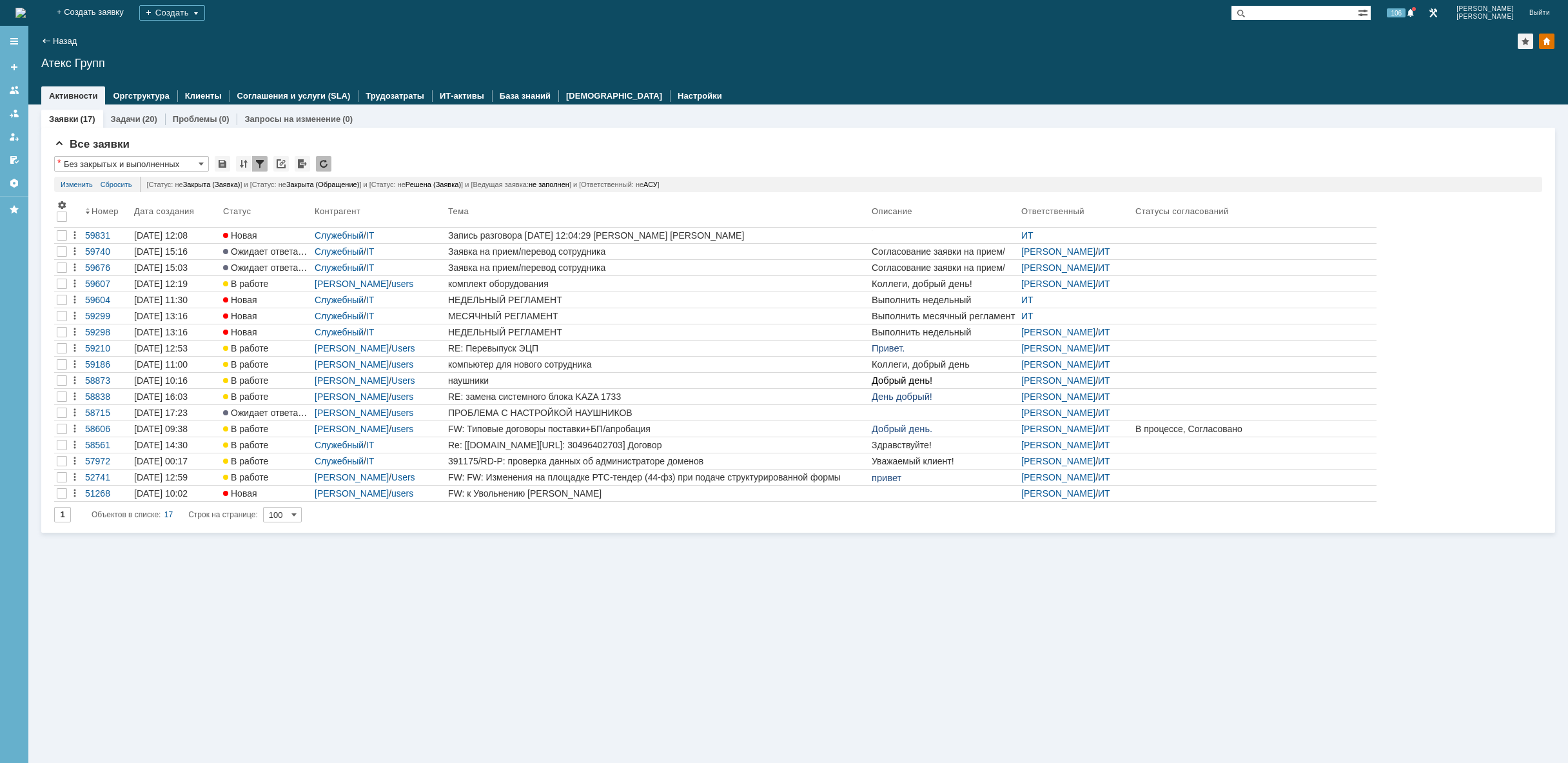
click at [26, 11] on img at bounding box center [20, 12] width 11 height 11
click at [26, 8] on img at bounding box center [20, 12] width 11 height 11
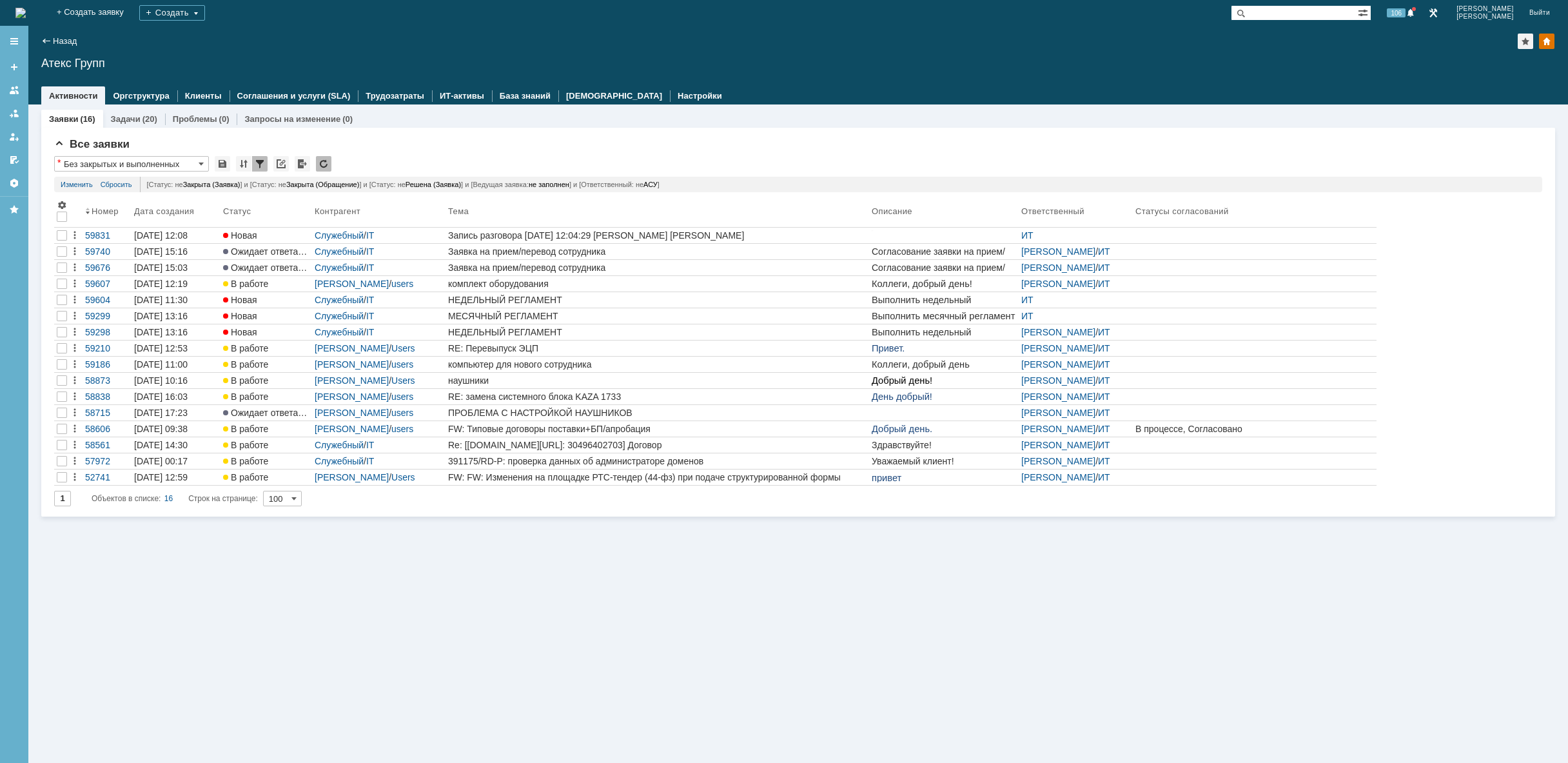
click at [621, 545] on div "Заявки (16) Задачи (20) Проблемы (0) Запросы на изменение (0) Все заявки * Без …" at bounding box center [798, 434] width 1539 height 658
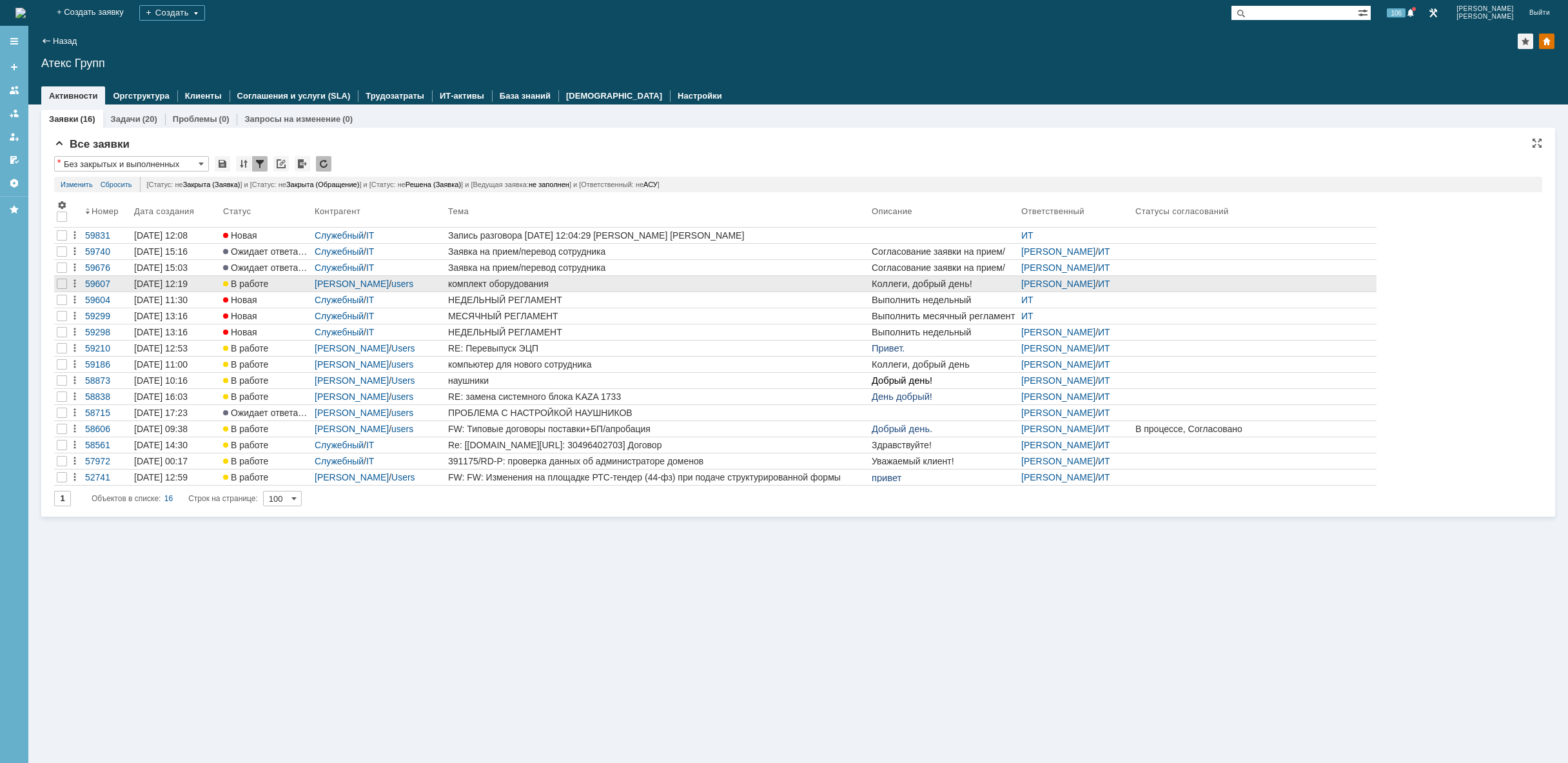
click at [554, 279] on div "комплект оборудования" at bounding box center [657, 283] width 418 height 11
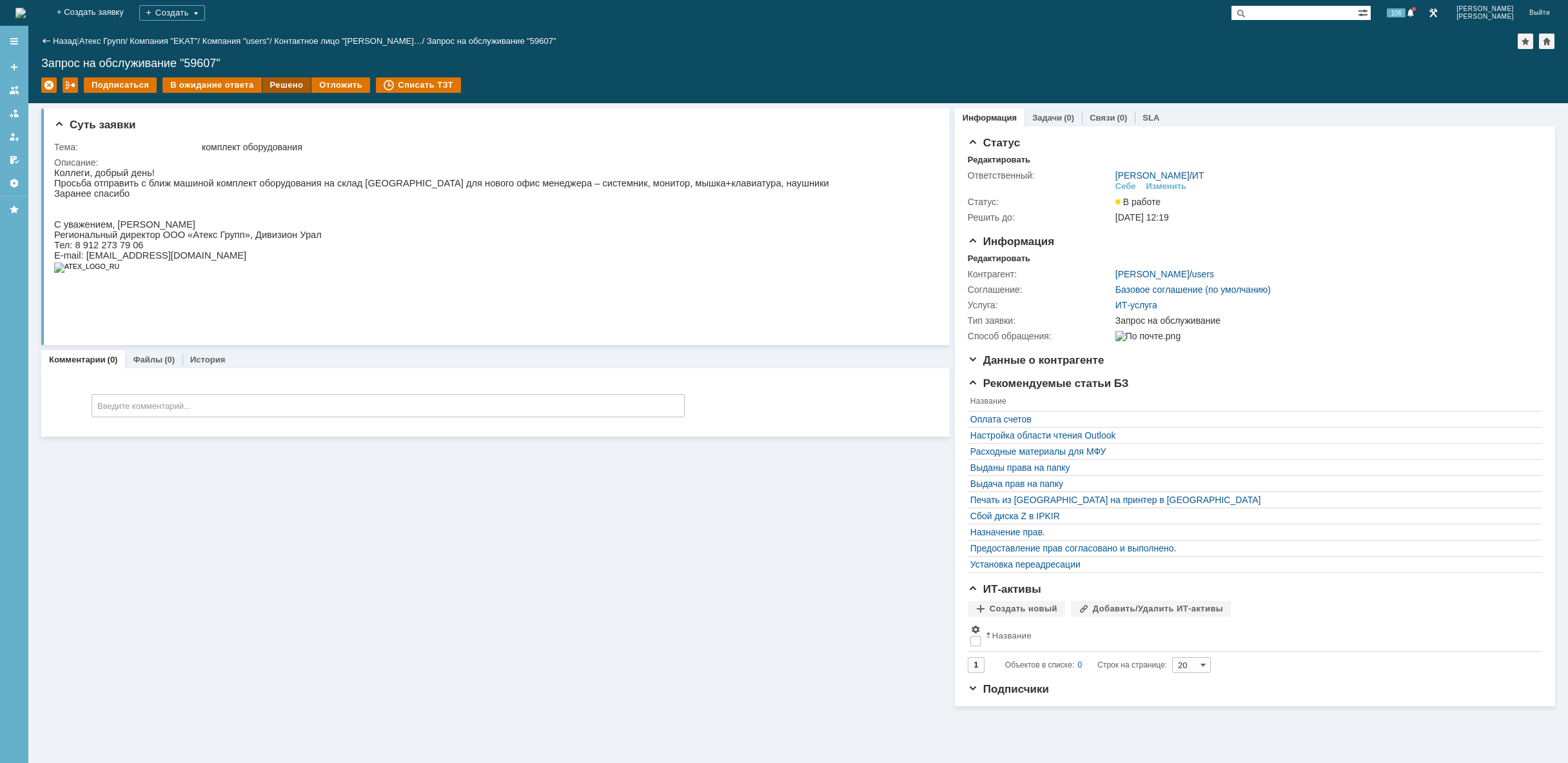
click at [274, 84] on div "Решено" at bounding box center [287, 85] width 49 height 16
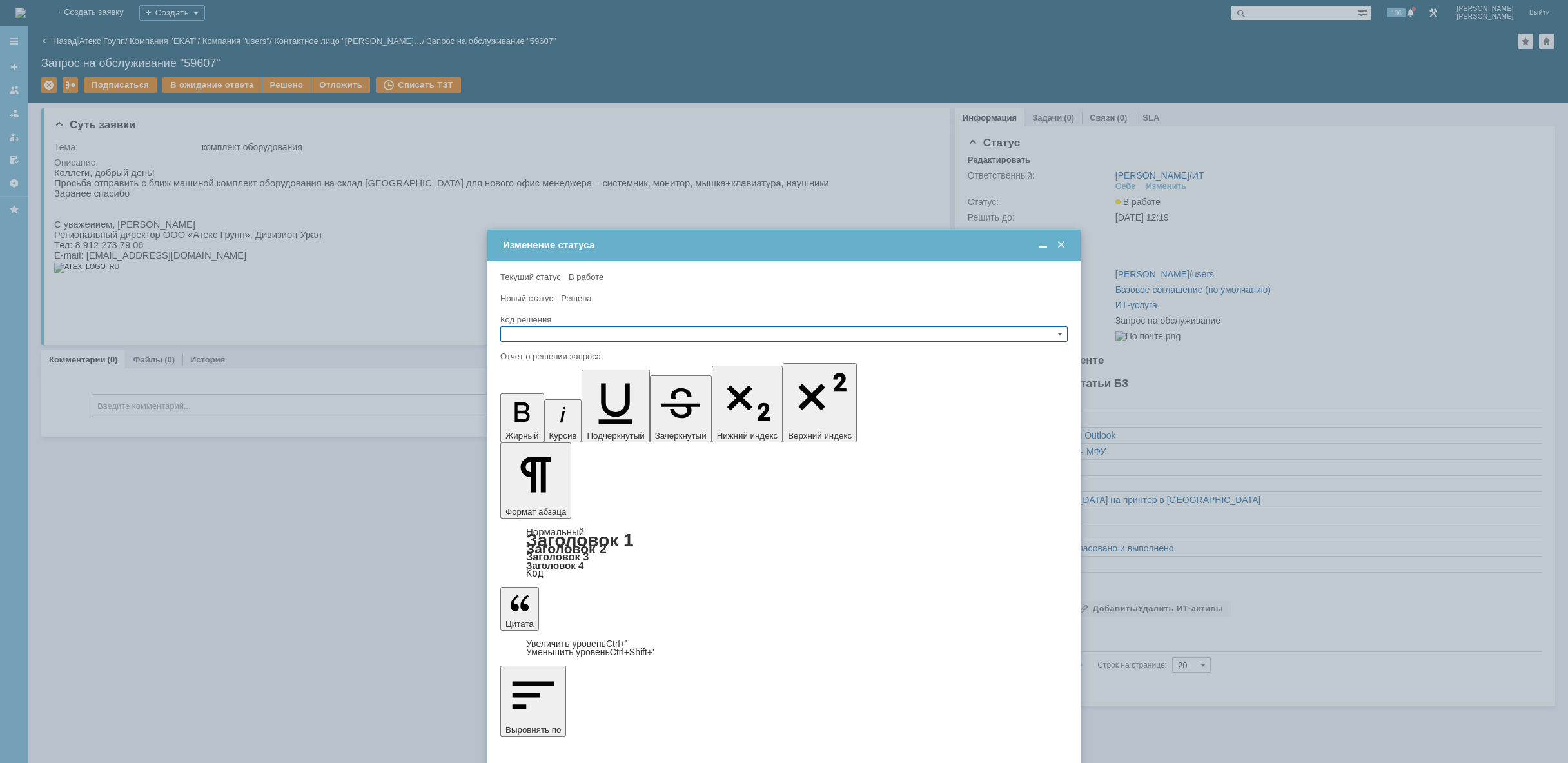
click at [557, 332] on input "text" at bounding box center [784, 333] width 568 height 16
click at [552, 390] on div "Решено" at bounding box center [783, 395] width 566 height 14
type input "Решено"
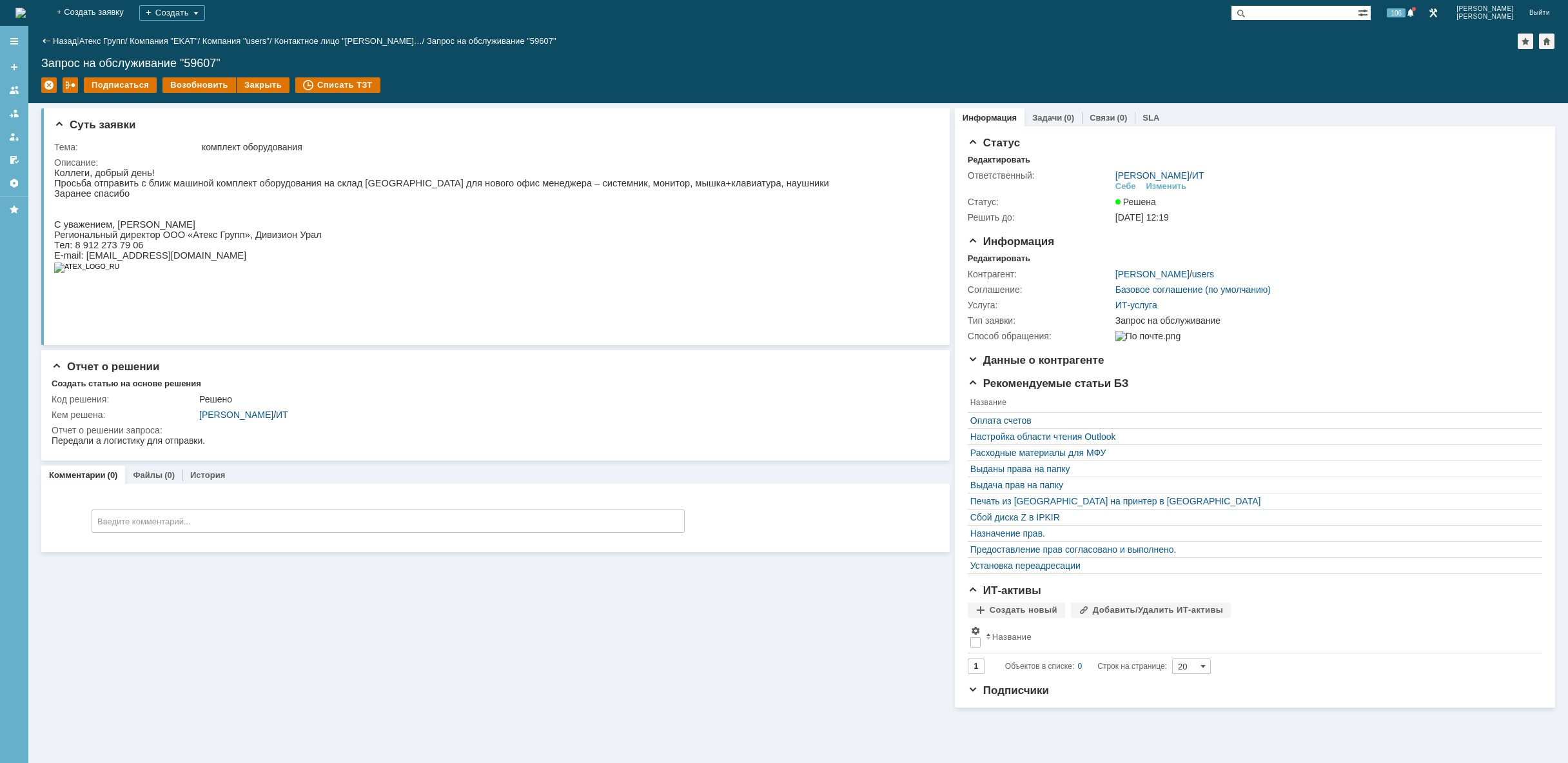
click at [26, 13] on img at bounding box center [20, 12] width 11 height 11
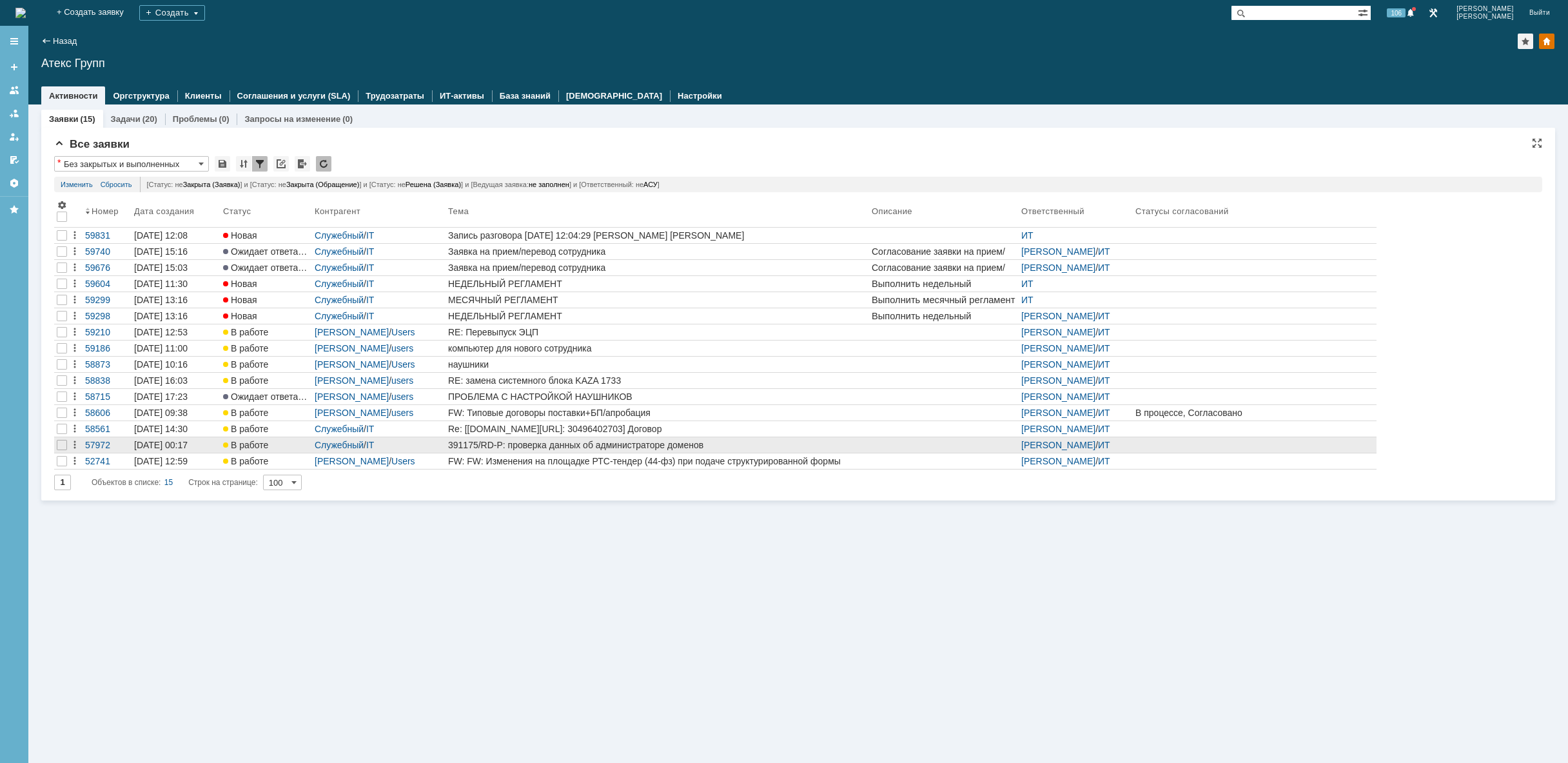
click at [523, 448] on div "391175/RD-P: проверка данных об администраторе доменов" at bounding box center [657, 444] width 418 height 11
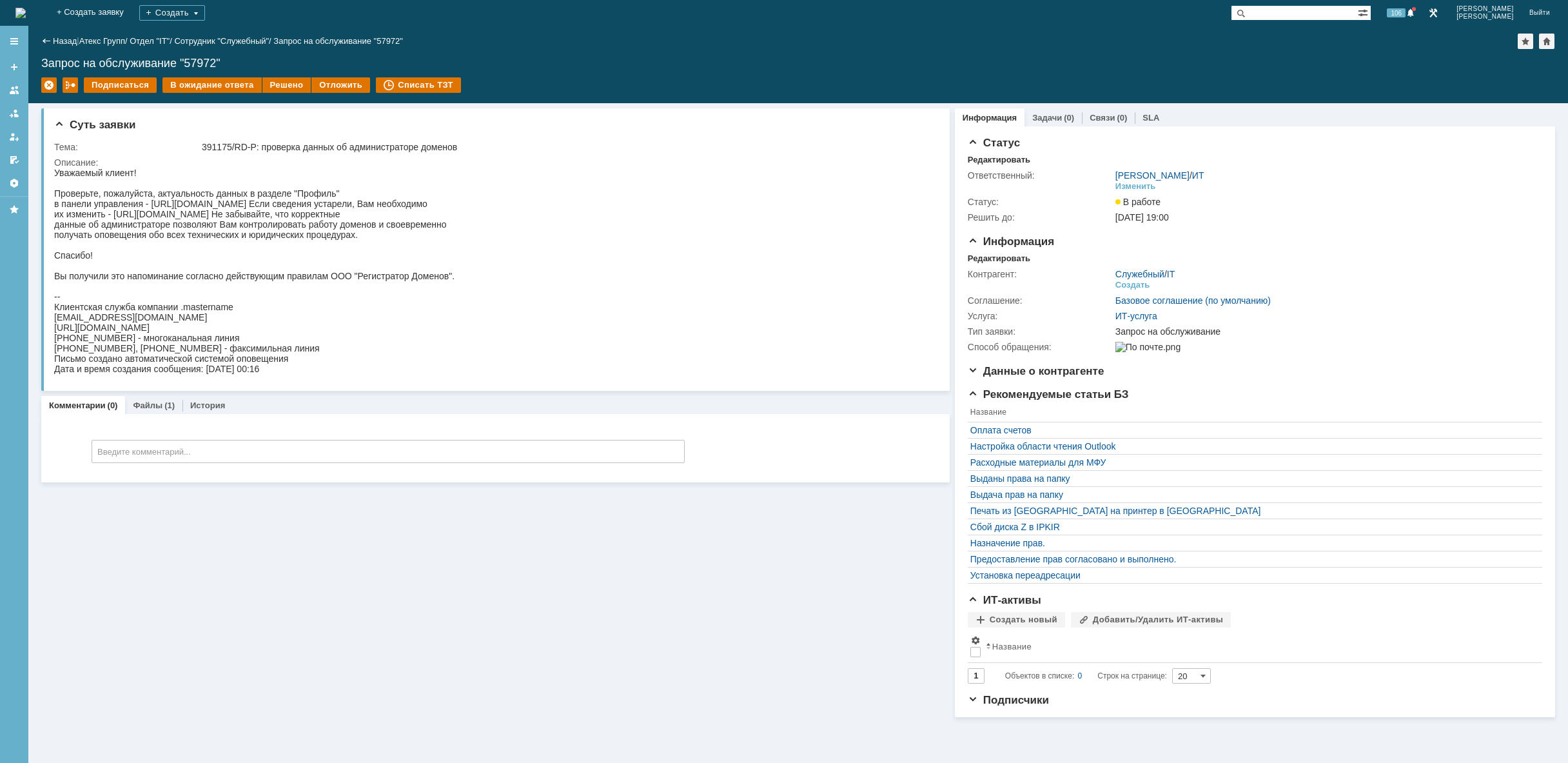
click at [26, 14] on img at bounding box center [20, 12] width 11 height 11
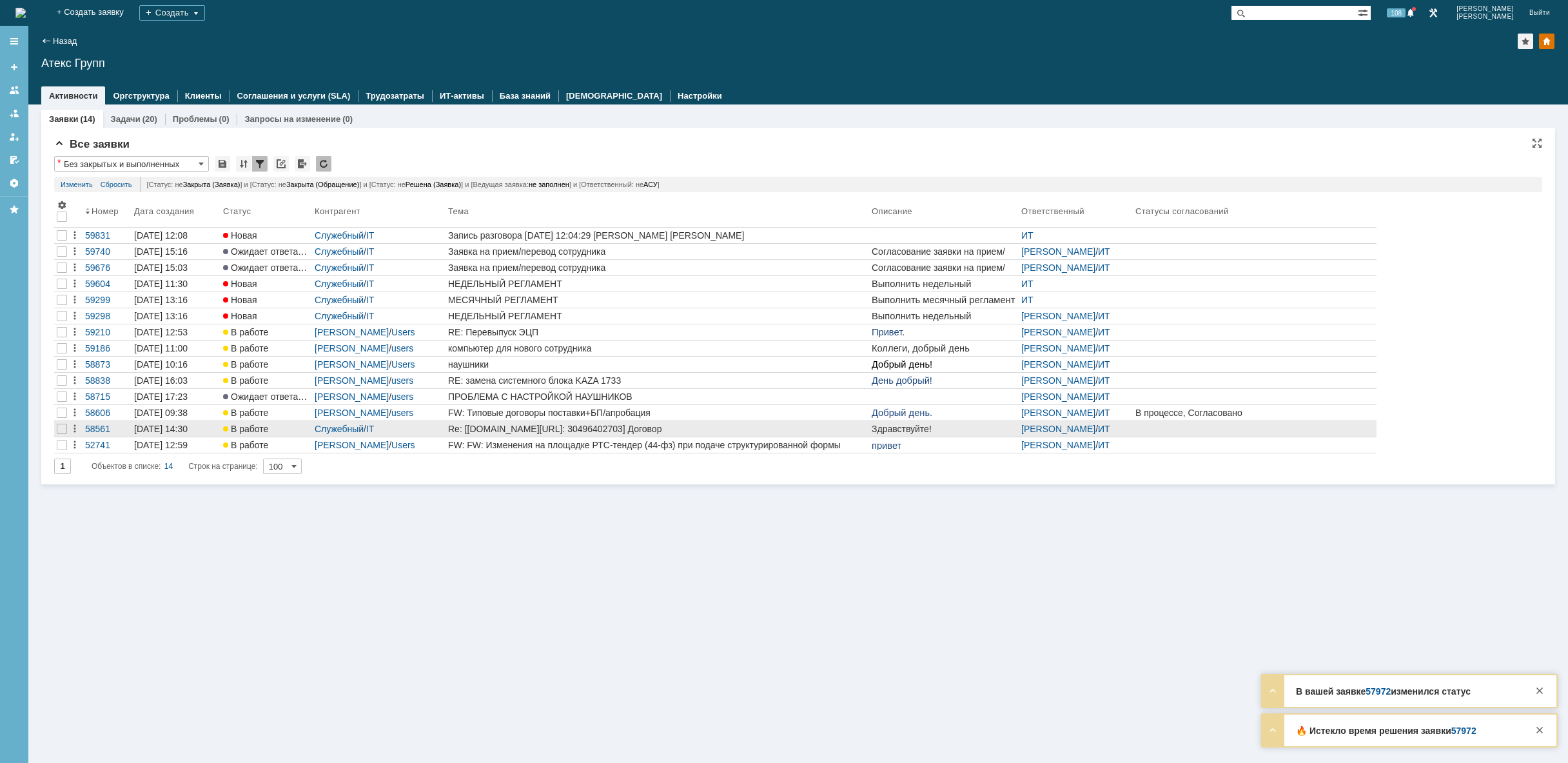
click at [568, 433] on div "Re: [[DOMAIN_NAME][URL]: 30496402703] Договор" at bounding box center [657, 429] width 418 height 11
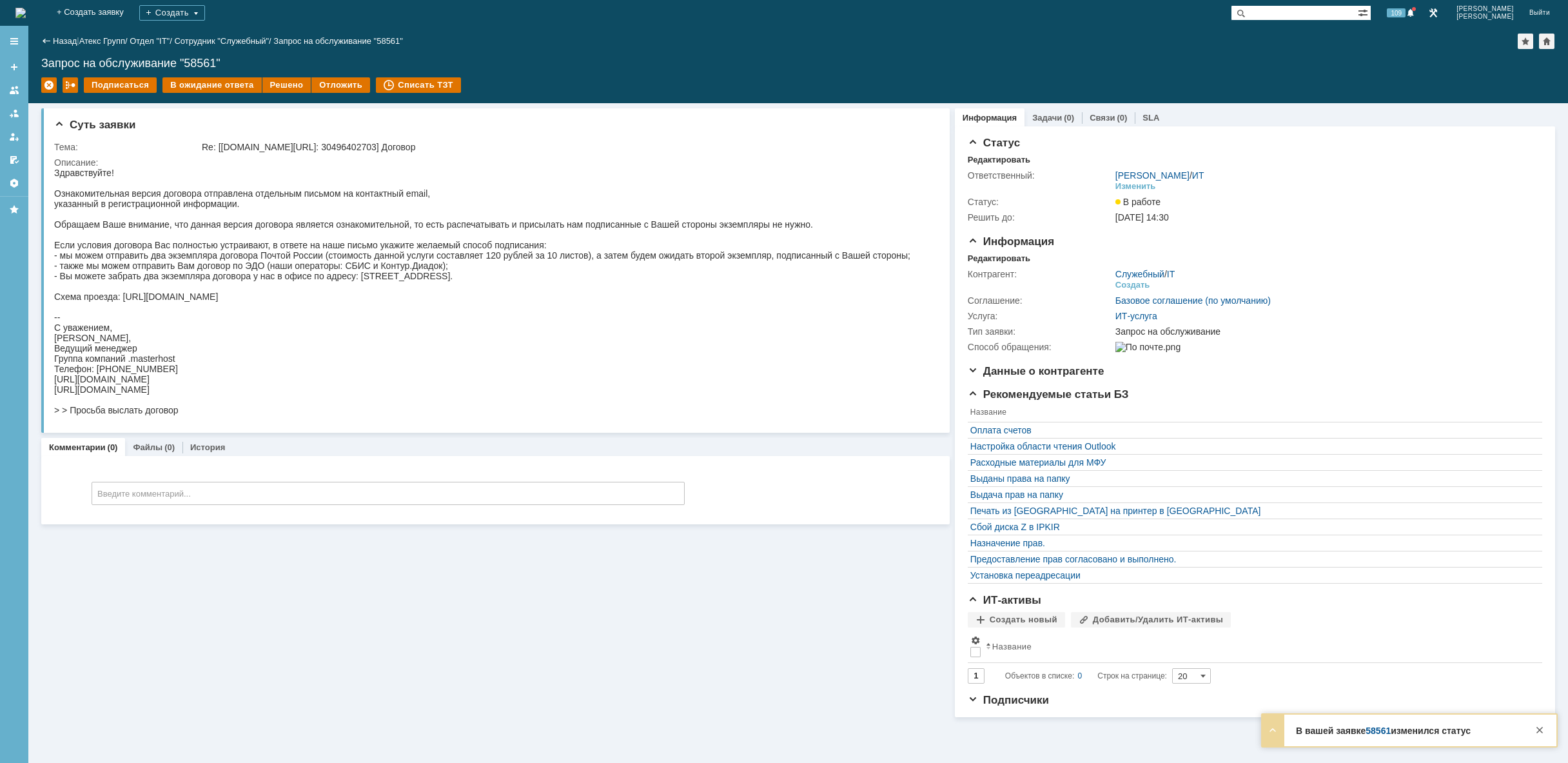
click at [26, 14] on img at bounding box center [20, 12] width 11 height 11
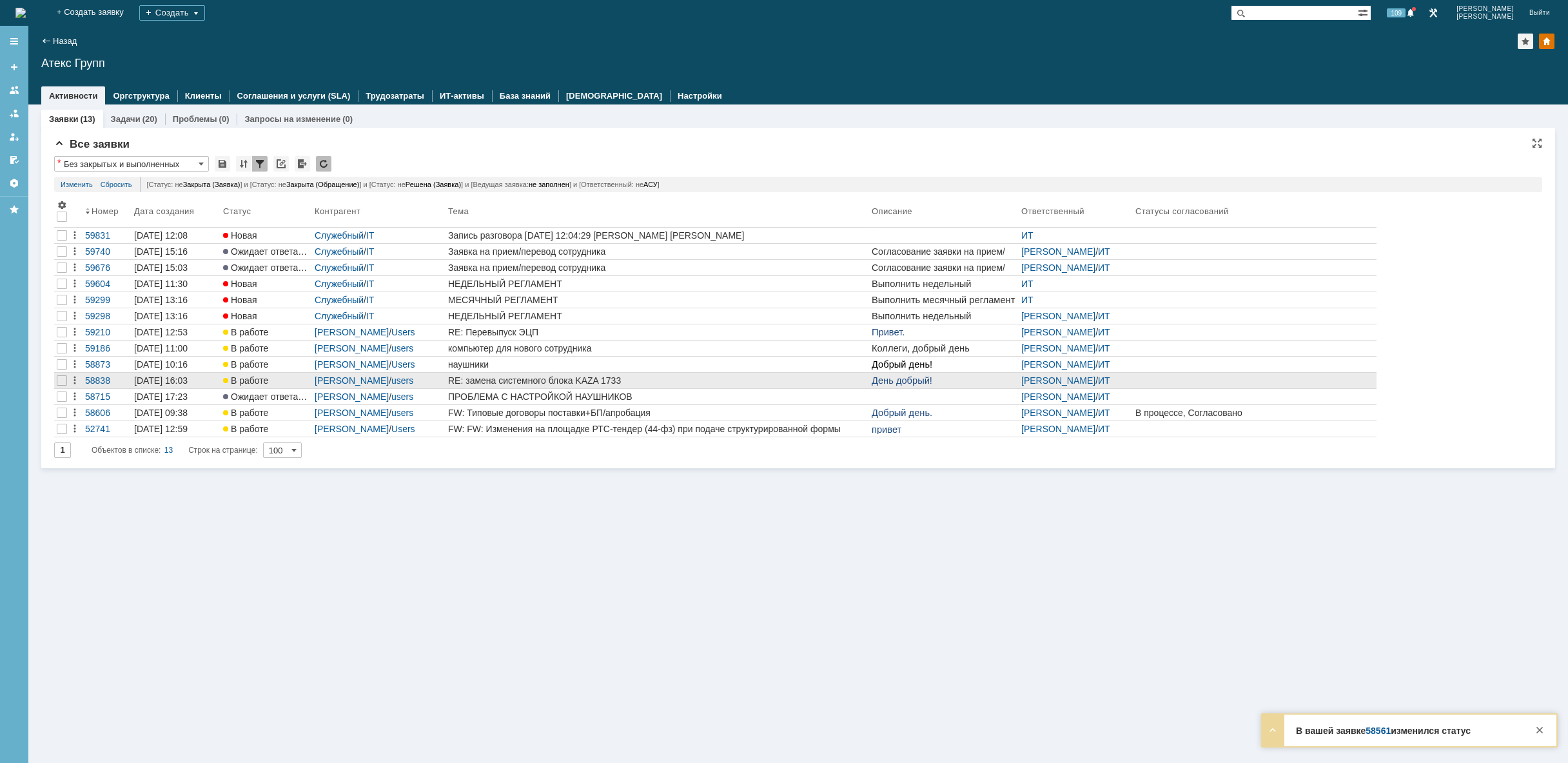
click at [558, 383] on div "RE: замена системного блока KAZA 1733" at bounding box center [657, 380] width 418 height 11
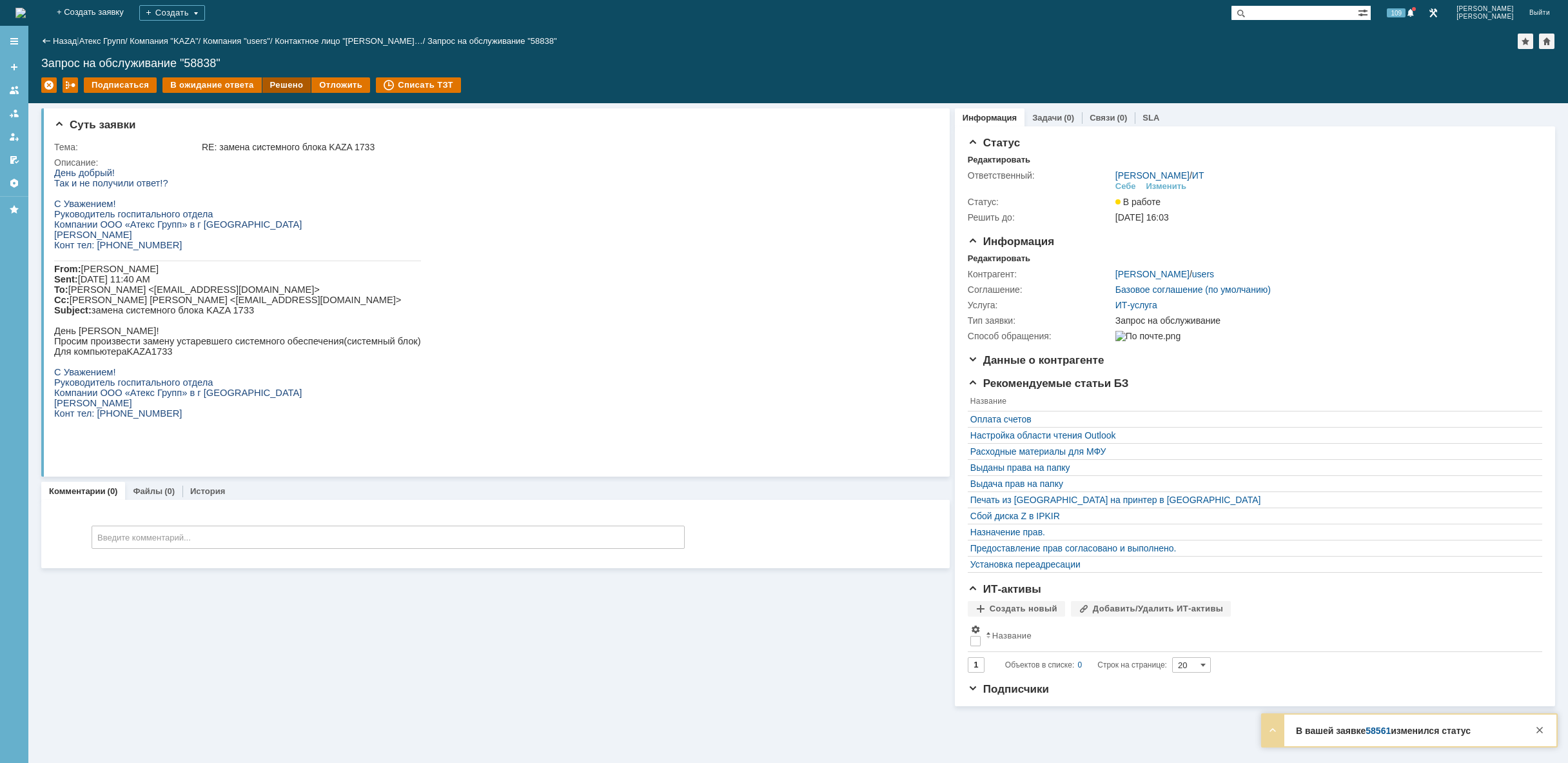
click at [280, 87] on div "Решено" at bounding box center [287, 85] width 49 height 16
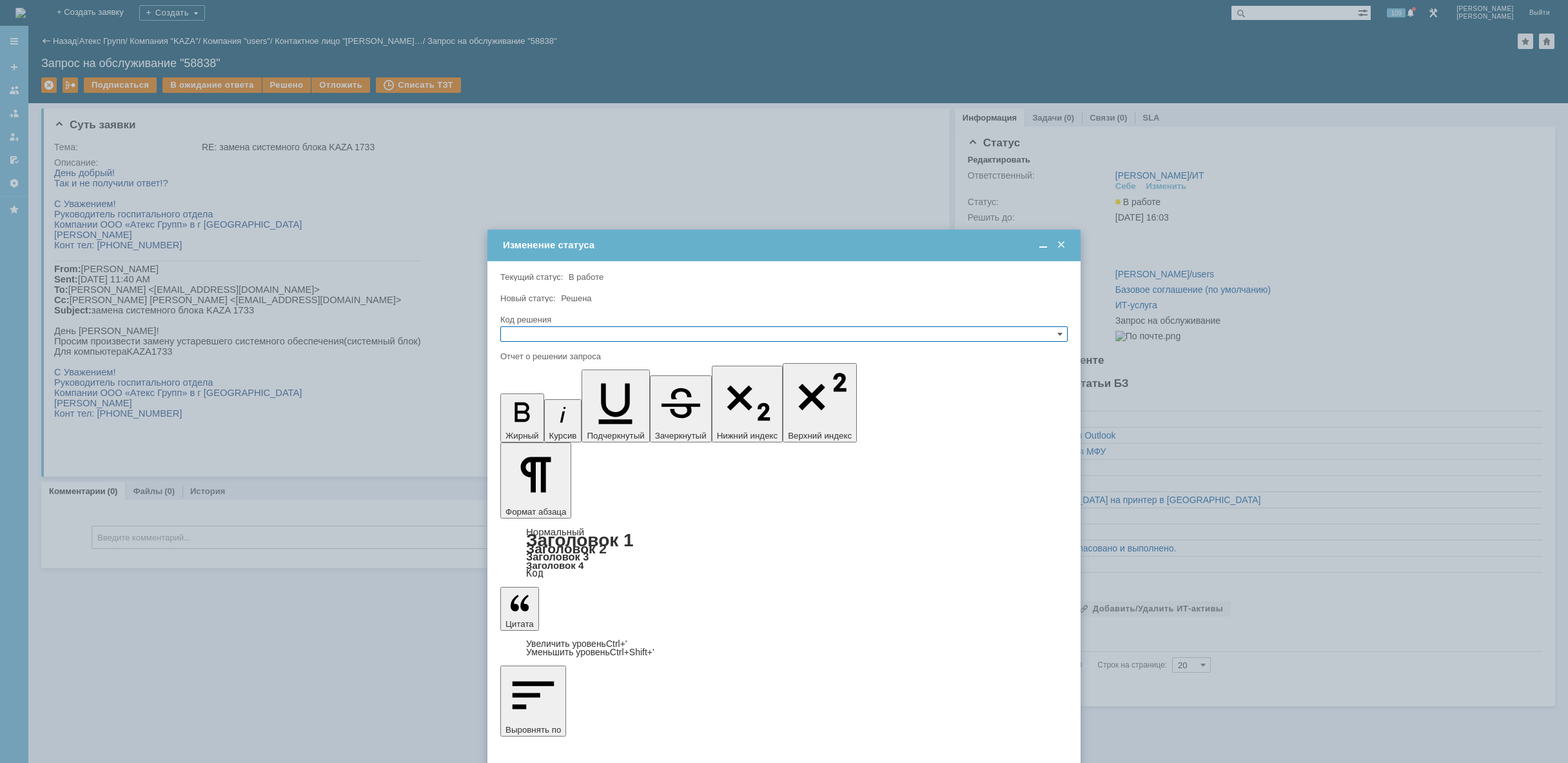
click at [619, 327] on input "text" at bounding box center [784, 333] width 568 height 16
drag, startPoint x: 595, startPoint y: 394, endPoint x: 70, endPoint y: 78, distance: 612.8
click at [595, 394] on span "Решено" at bounding box center [784, 395] width 556 height 11
type input "Решено"
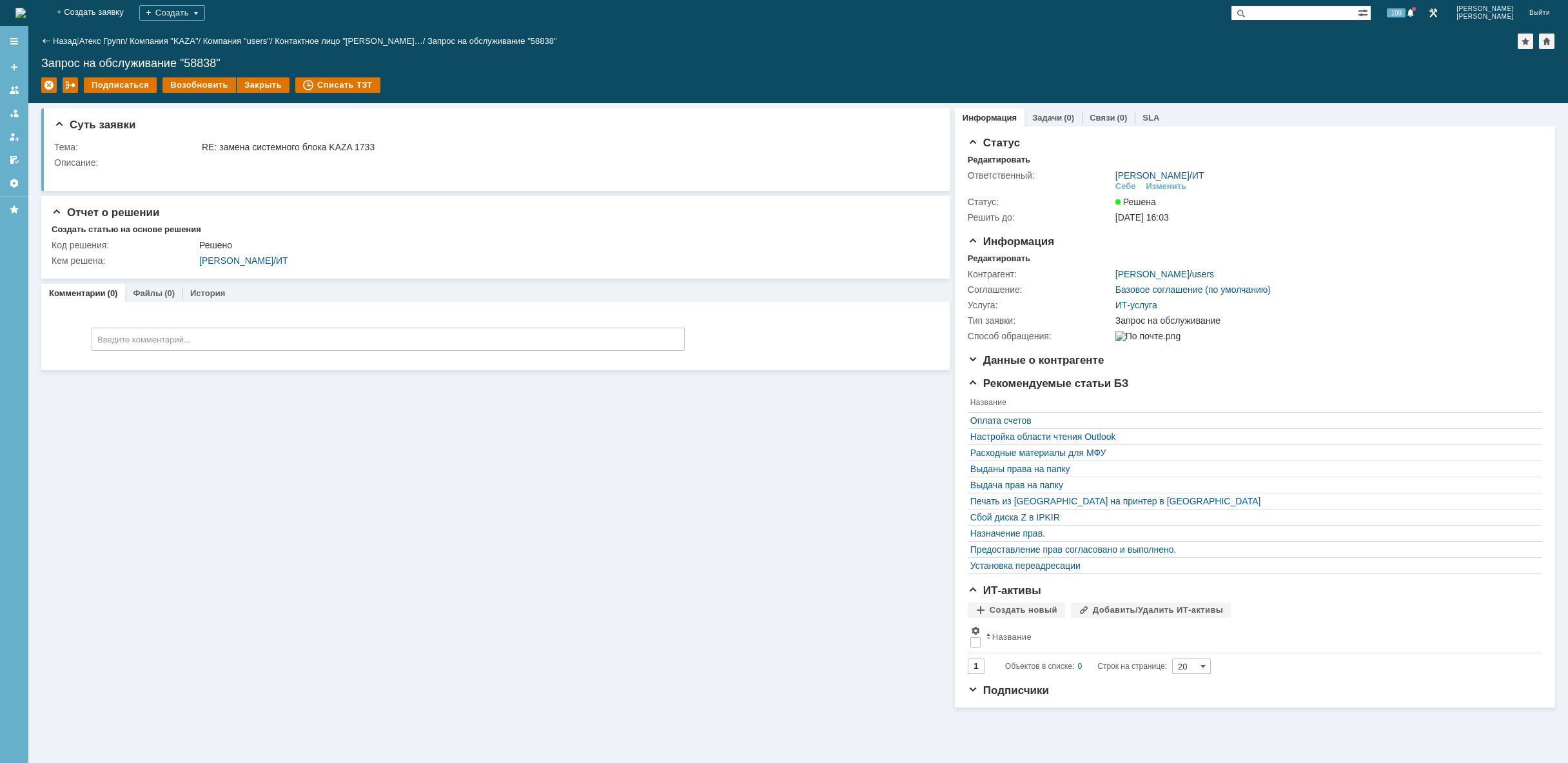
click at [26, 7] on img at bounding box center [20, 12] width 11 height 11
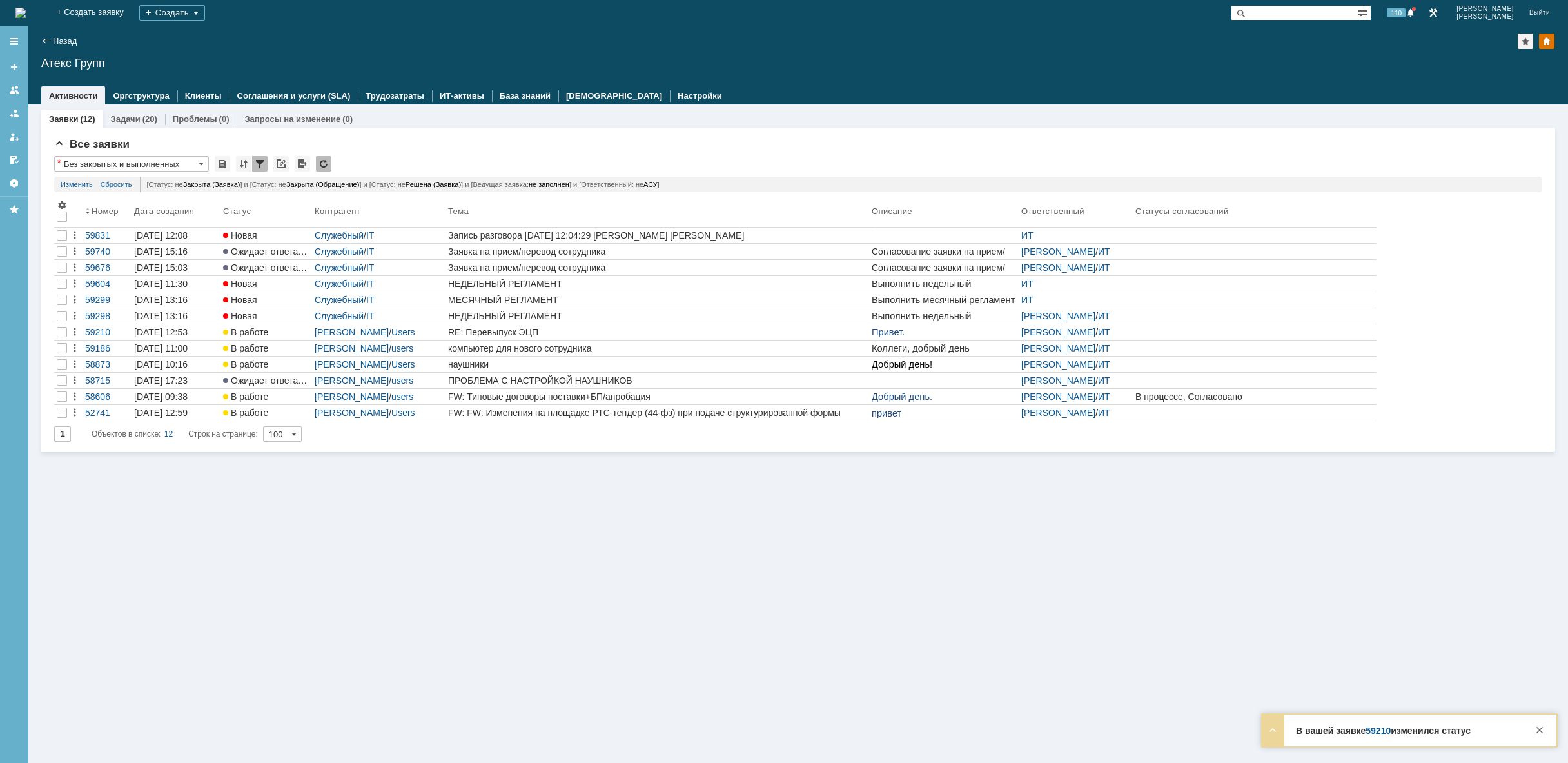
click at [546, 476] on div "Заявки (12) Задачи (20) Проблемы (0) Запросы на изменение (0) Все заявки * Без …" at bounding box center [798, 434] width 1539 height 658
click at [26, 14] on img at bounding box center [20, 12] width 11 height 11
click at [521, 520] on div "Заявки (12) Задачи (20) Проблемы (0) Запросы на изменение (0) Все заявки * Без …" at bounding box center [798, 434] width 1539 height 658
click at [26, 17] on img at bounding box center [20, 12] width 11 height 11
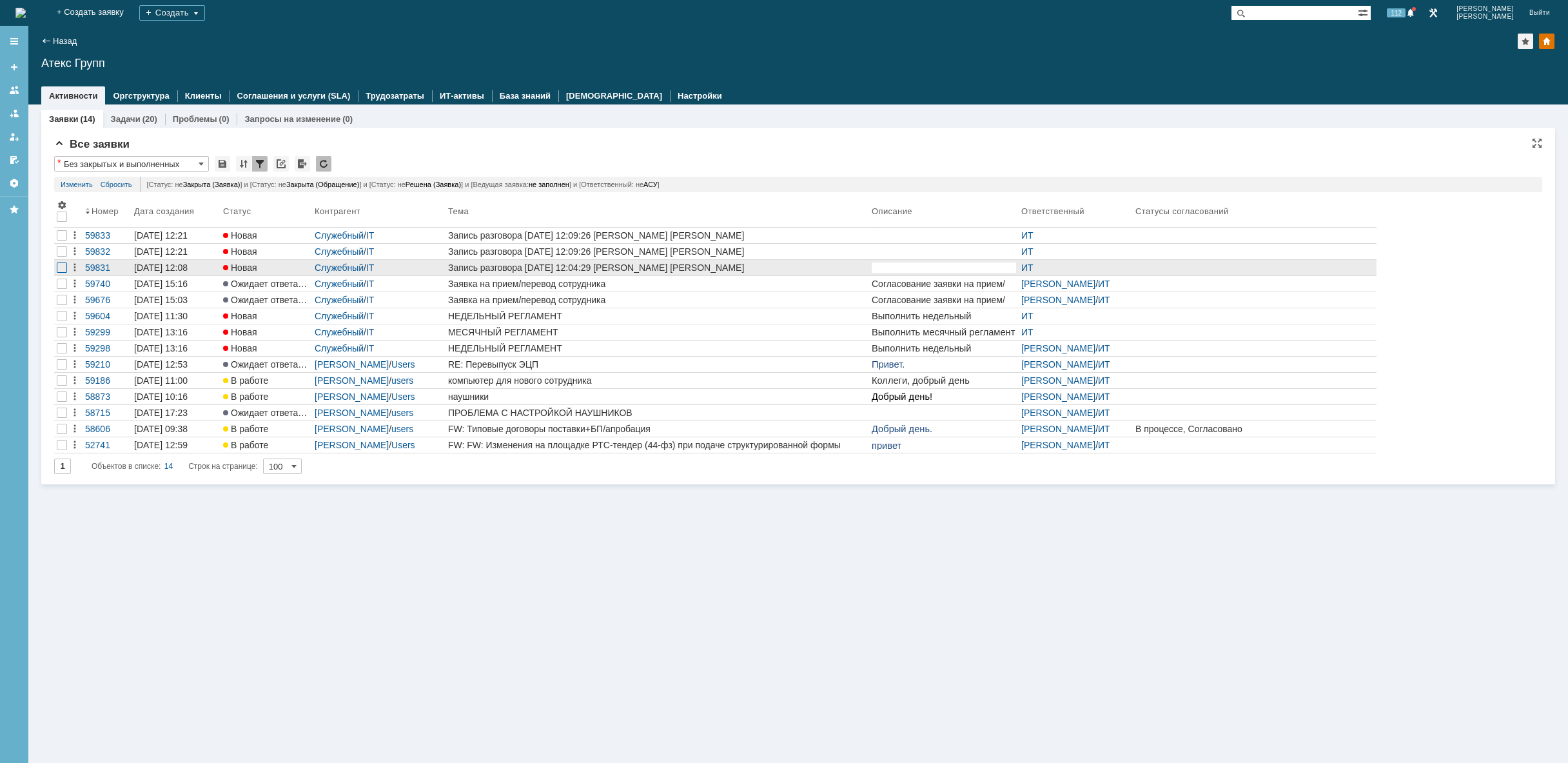
click at [62, 268] on div at bounding box center [61, 267] width 11 height 11
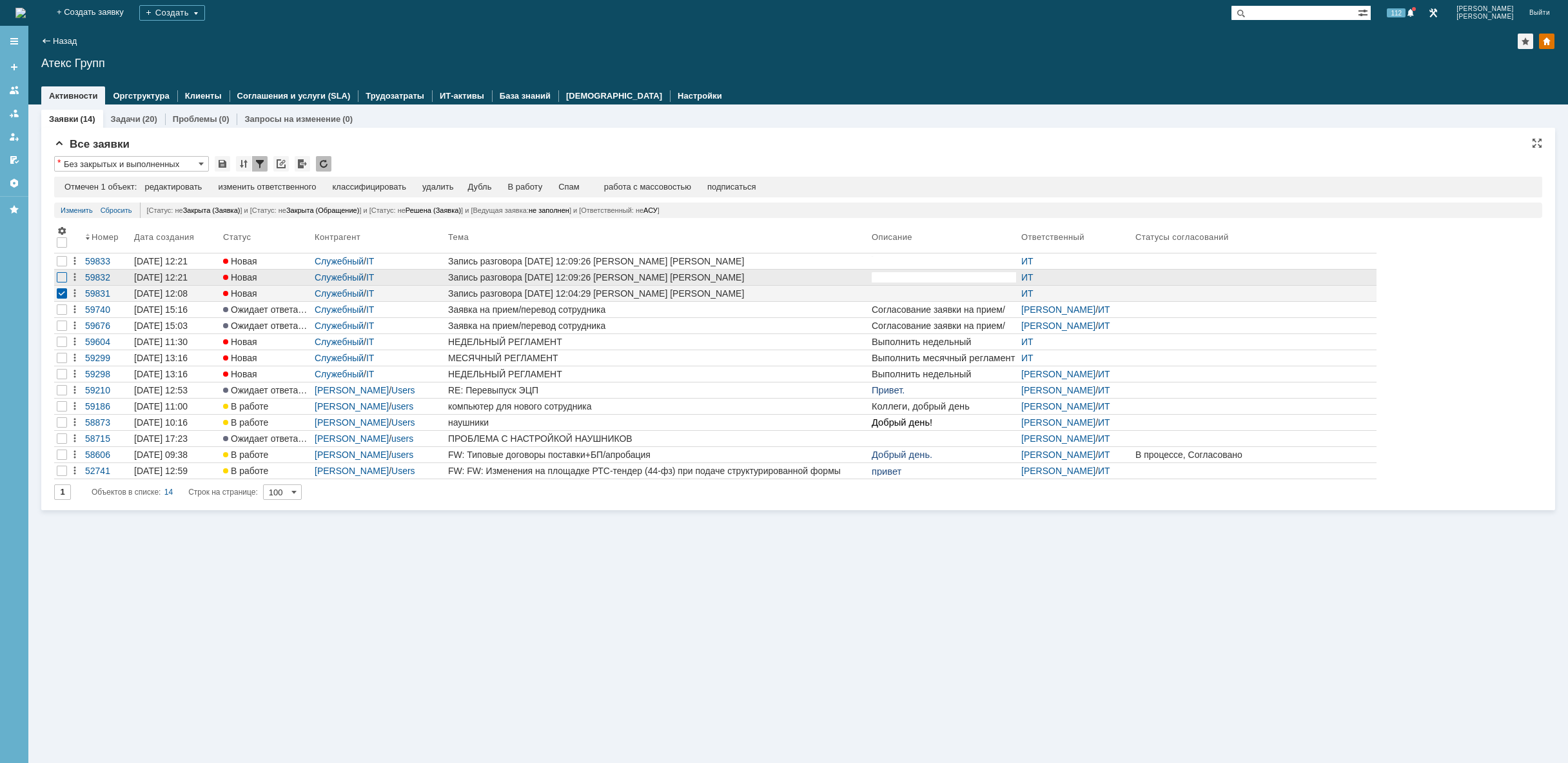
click at [60, 277] on div at bounding box center [61, 277] width 11 height 11
click at [60, 265] on div at bounding box center [61, 261] width 11 height 11
click at [416, 190] on div "удалить" at bounding box center [410, 187] width 31 height 11
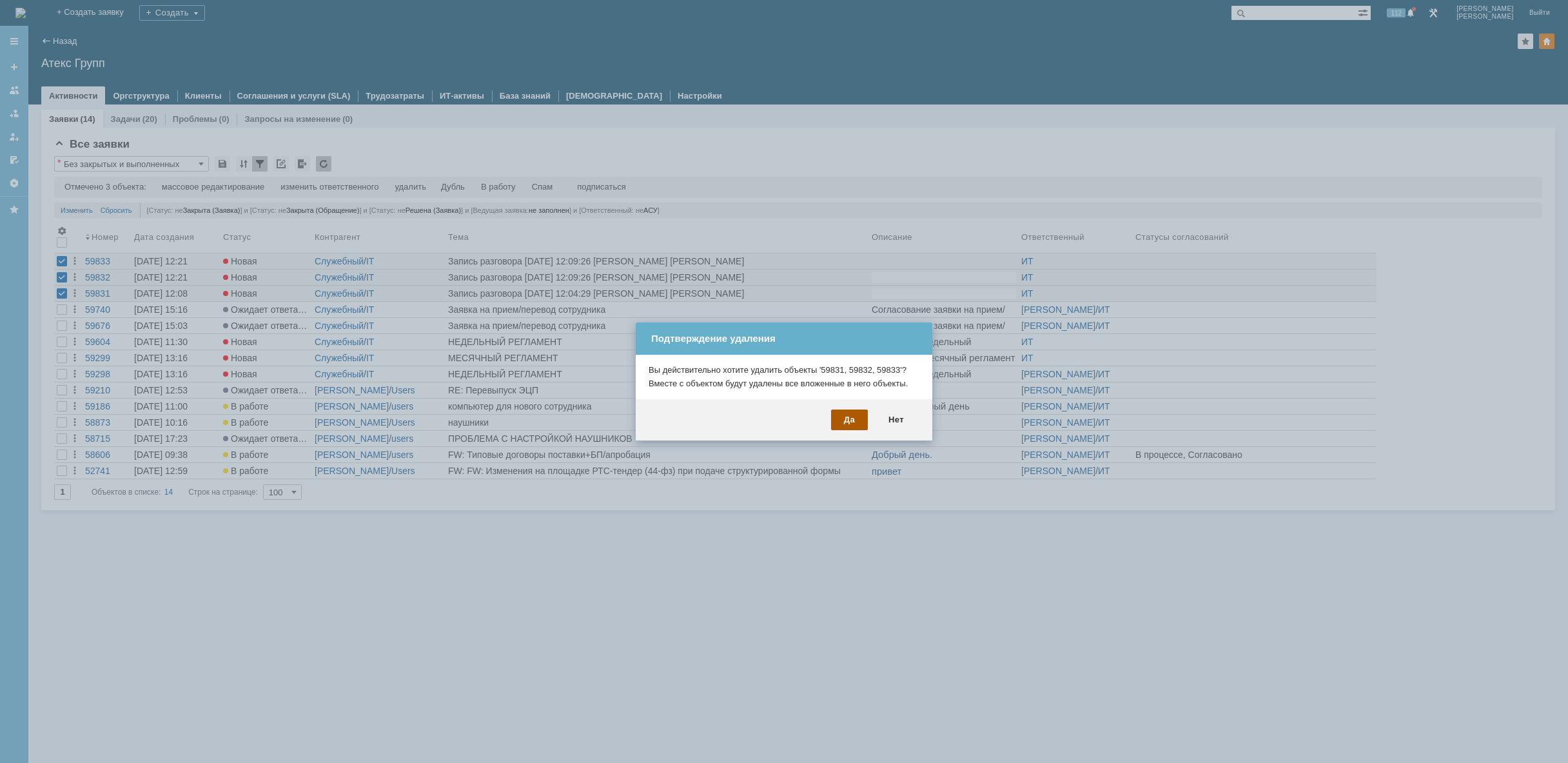
click at [852, 421] on div "Да" at bounding box center [849, 419] width 37 height 20
